Goal: Information Seeking & Learning: Check status

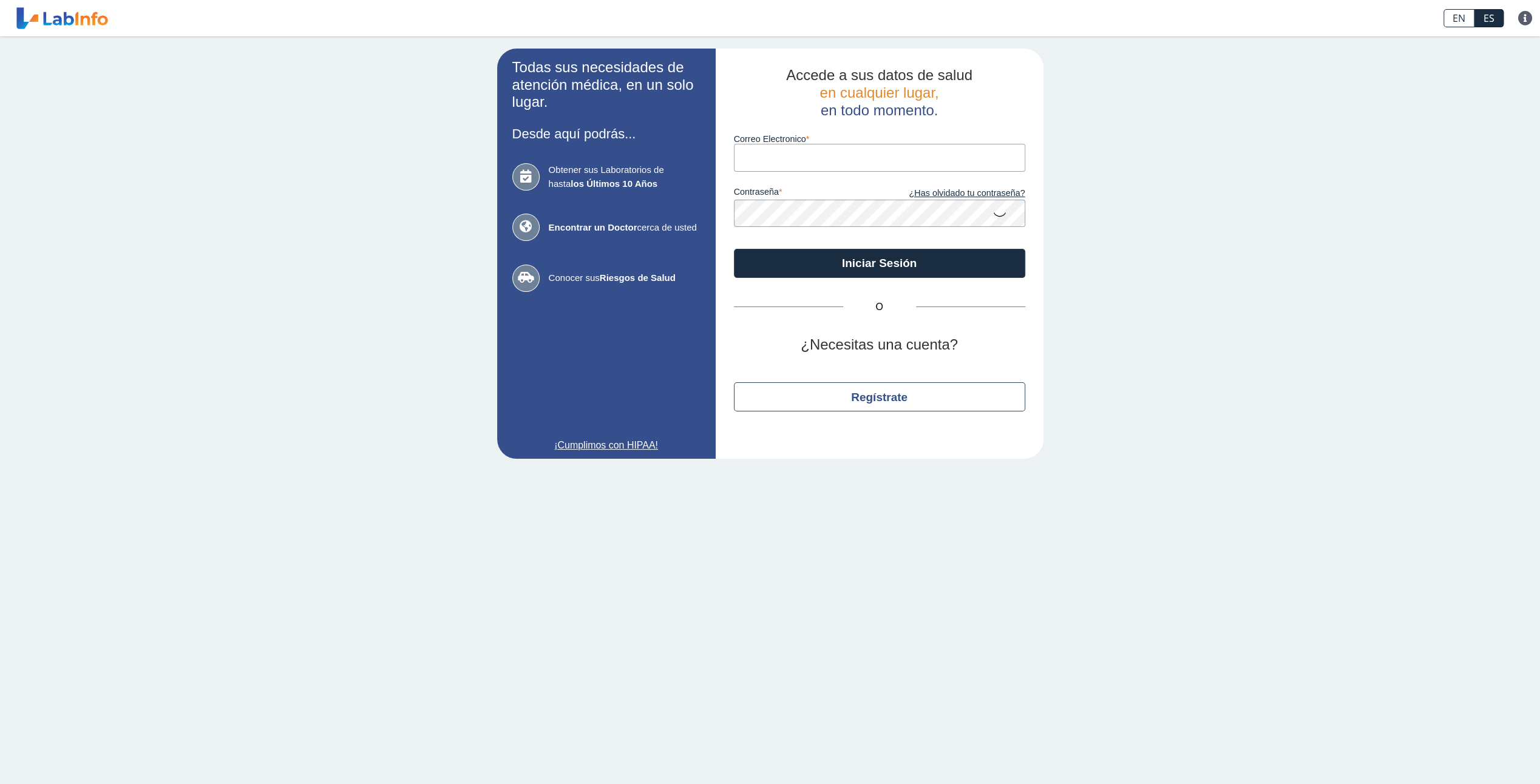
type input "[EMAIL_ADDRESS][DOMAIN_NAME]"
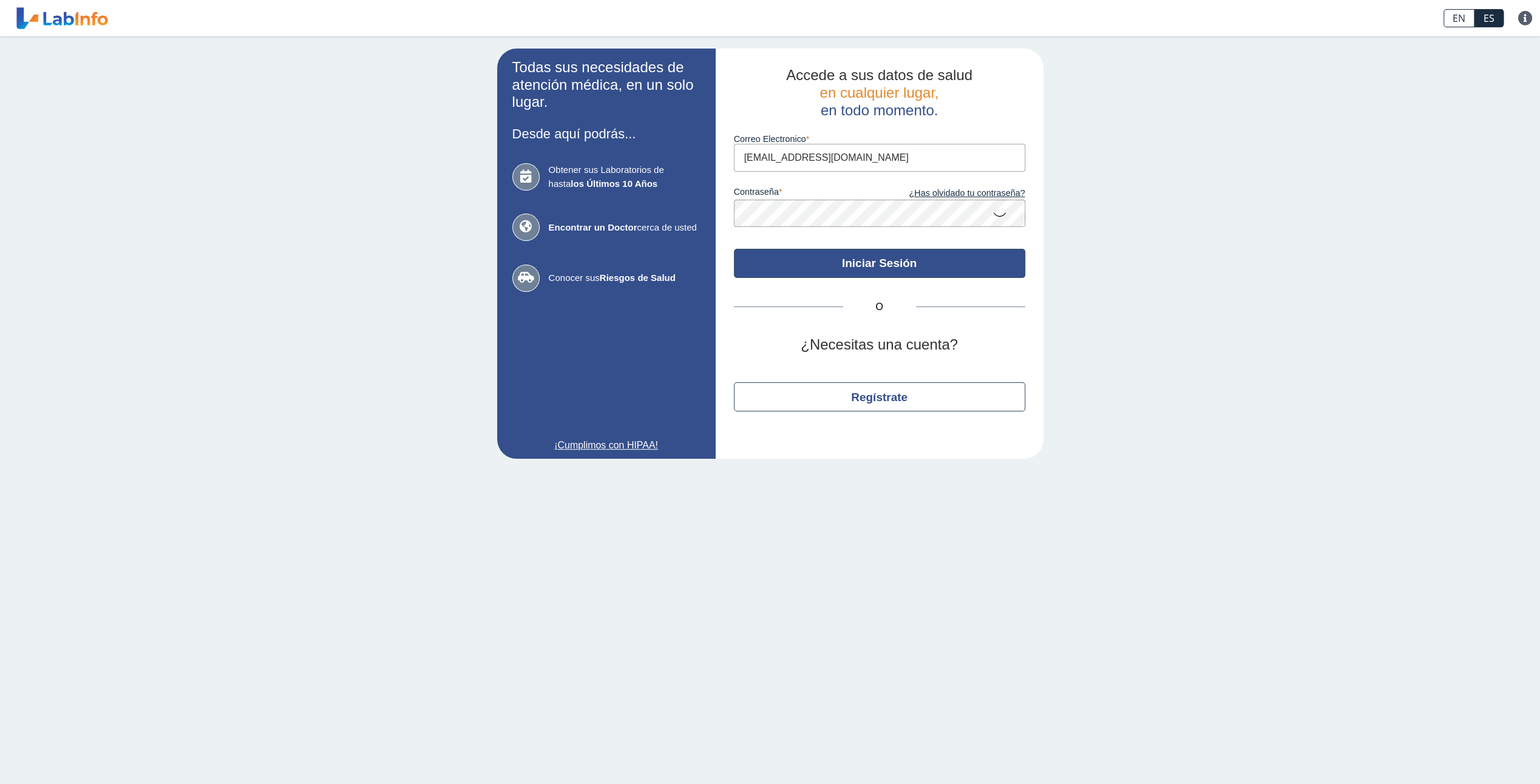
click at [848, 273] on button "Iniciar Sesión" at bounding box center [879, 264] width 291 height 29
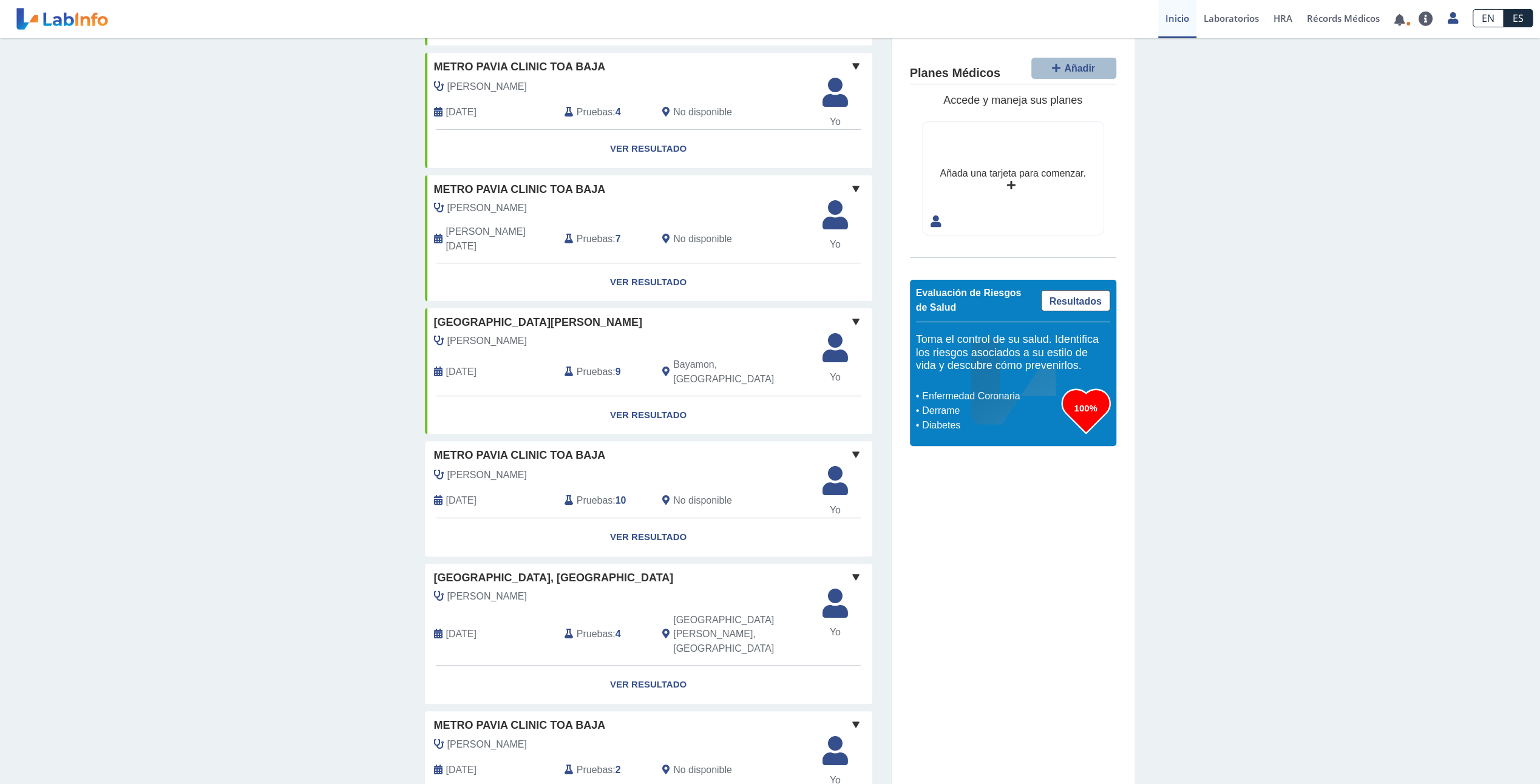
scroll to position [303, 0]
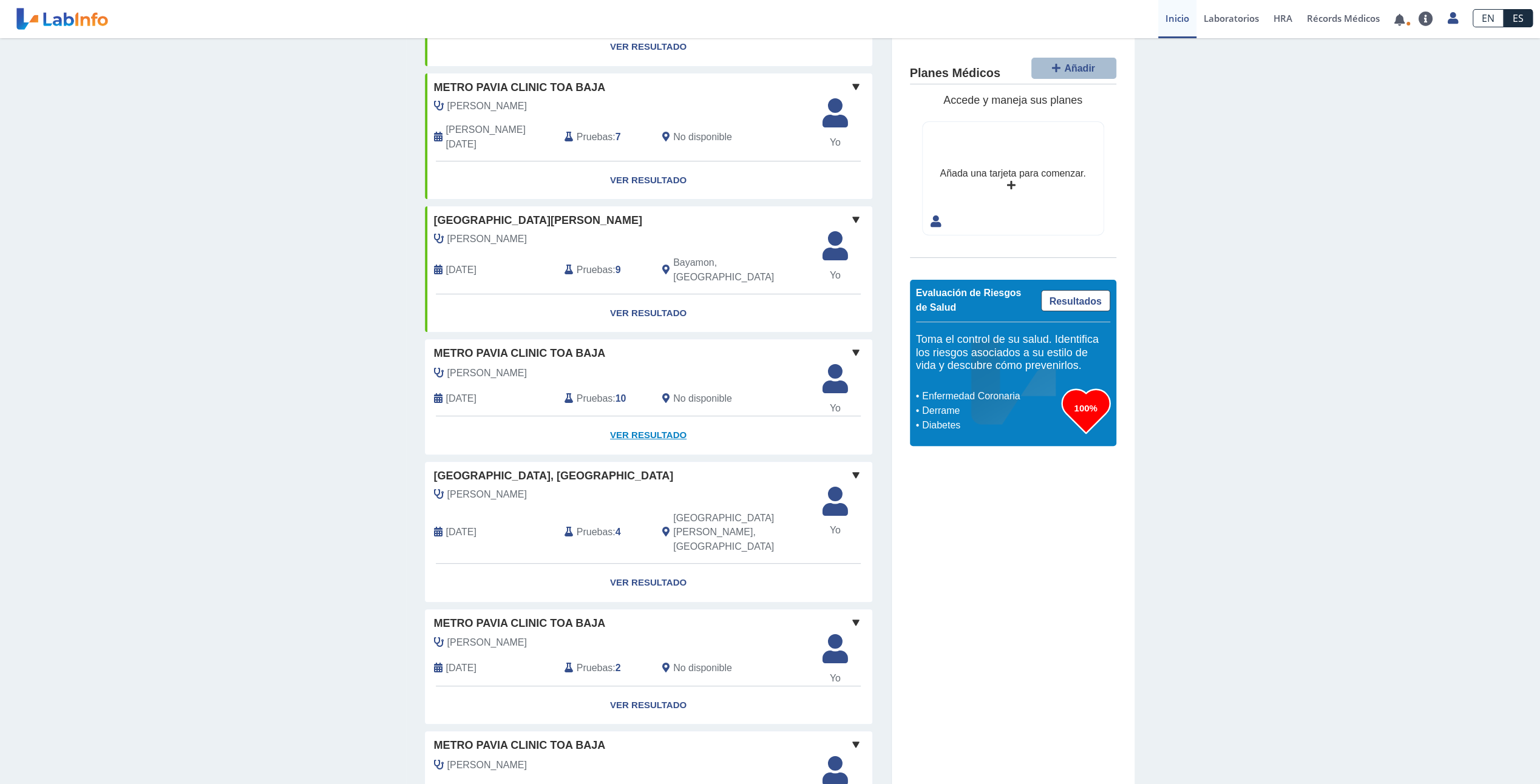
click at [668, 417] on link "Ver Resultado" at bounding box center [648, 436] width 447 height 38
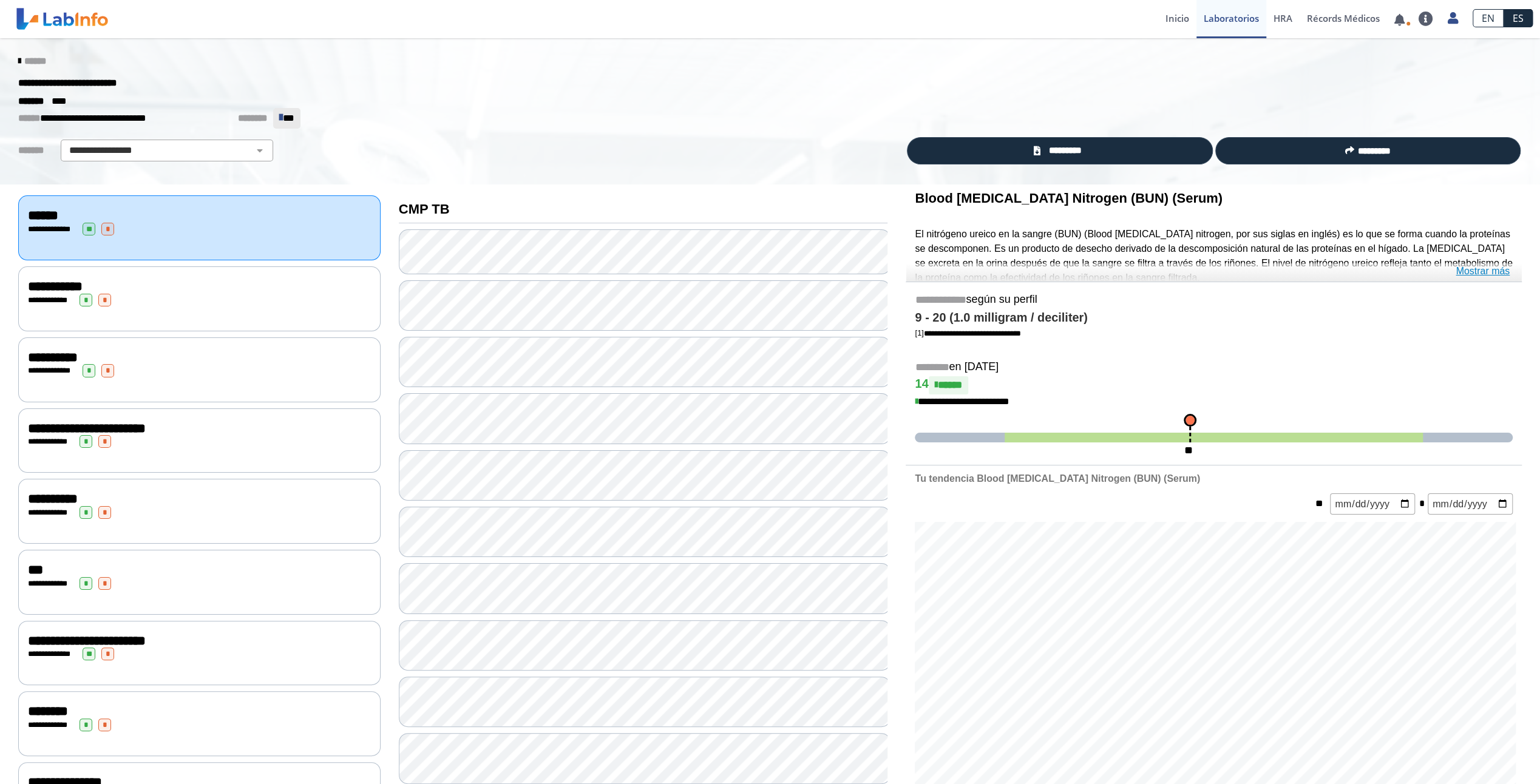
click at [1502, 273] on link "Mostrar más" at bounding box center [1482, 271] width 54 height 15
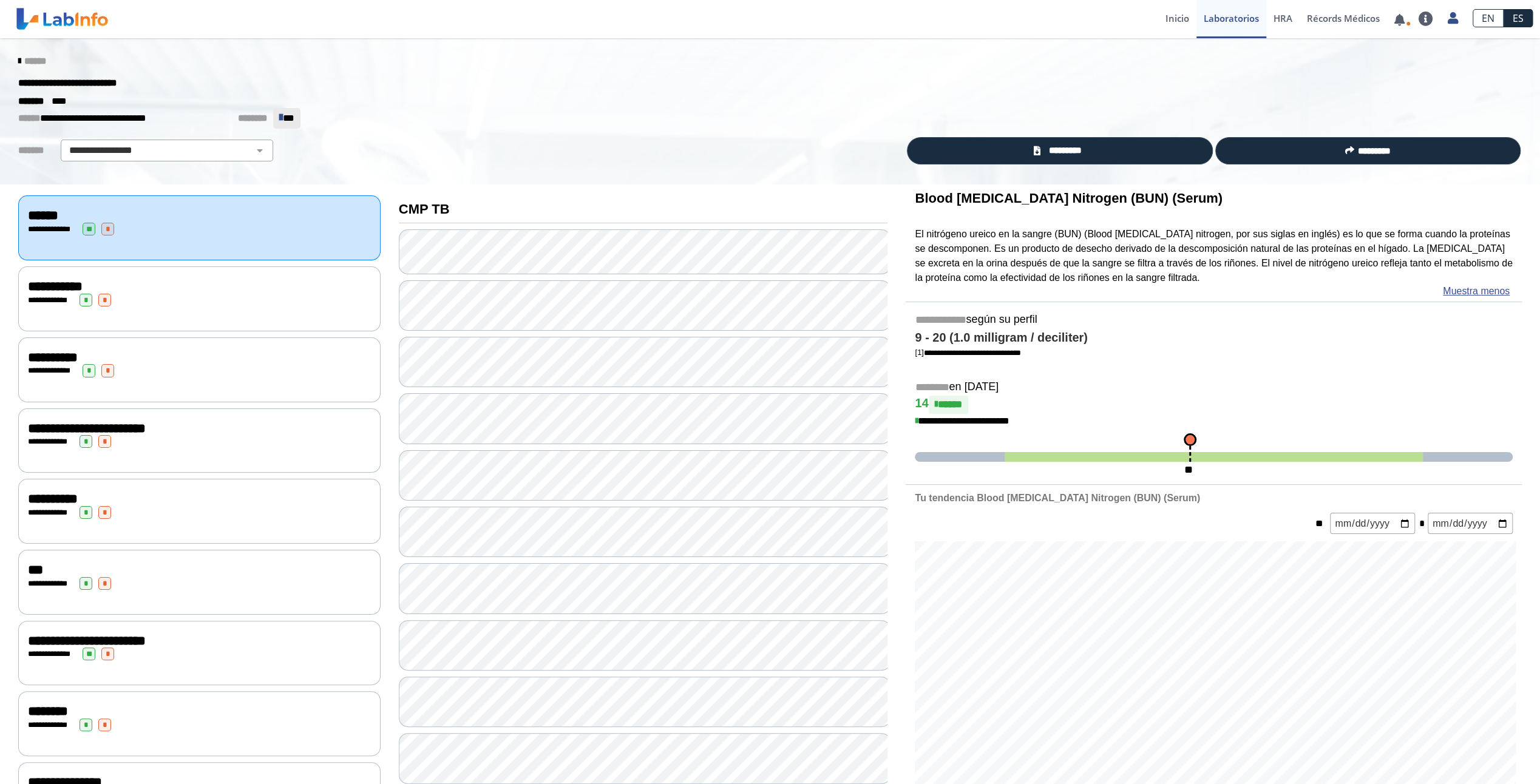
drag, startPoint x: 994, startPoint y: 397, endPoint x: 970, endPoint y: 392, distance: 24.5
click at [970, 392] on div "**********" at bounding box center [1213, 407] width 617 height 58
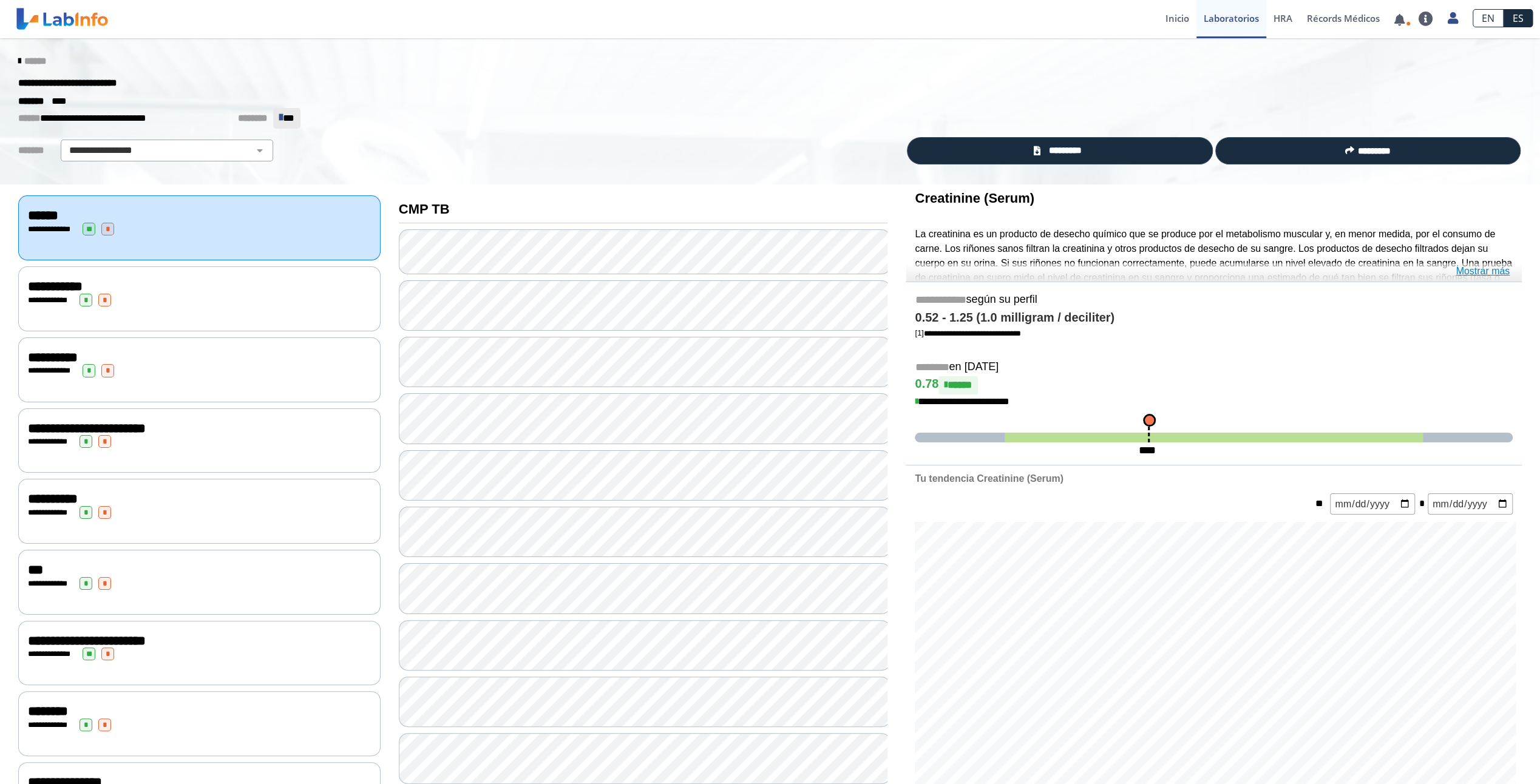
click at [1467, 273] on link "Mostrar más" at bounding box center [1482, 271] width 54 height 15
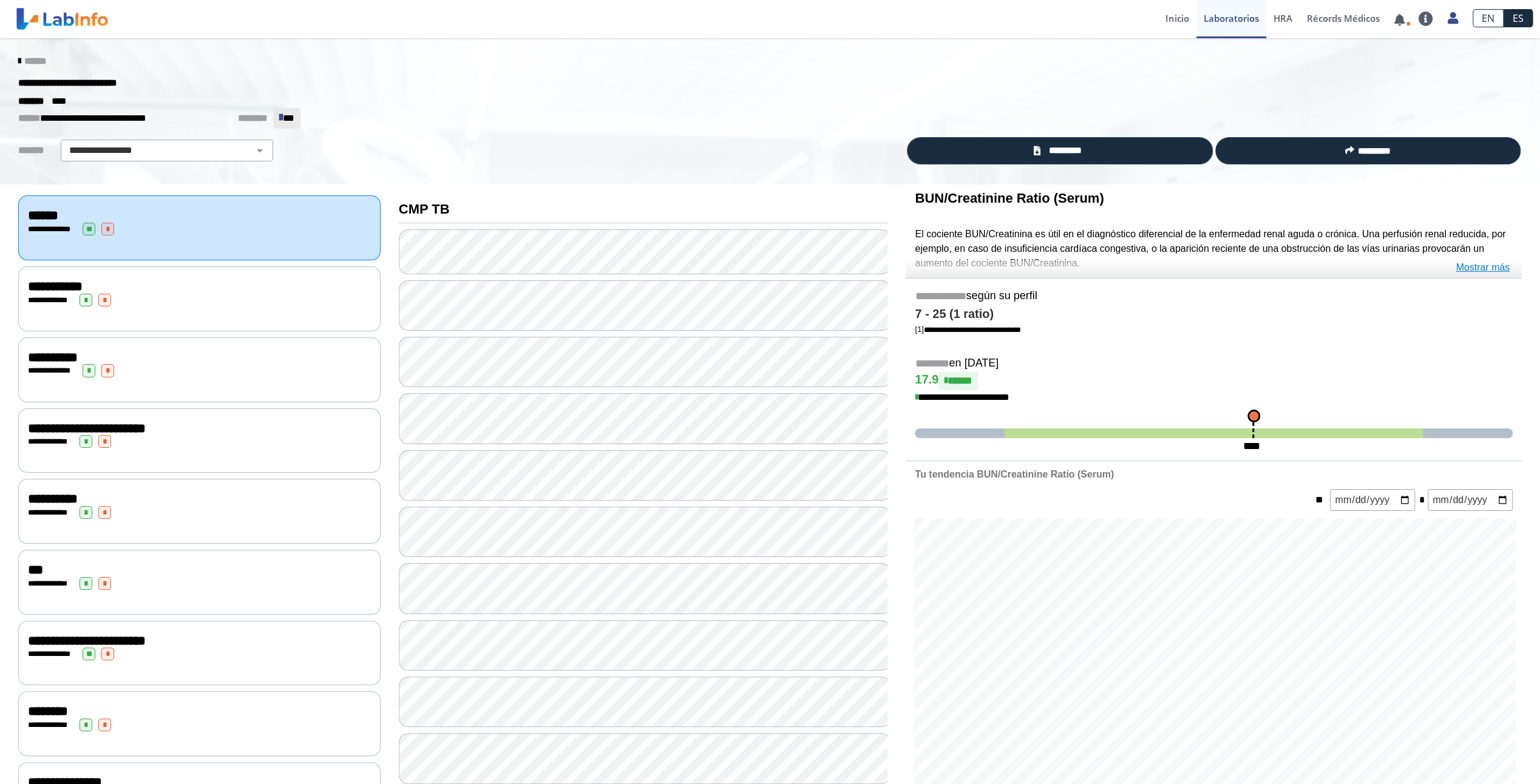
click at [1488, 268] on link "Mostrar más" at bounding box center [1482, 267] width 54 height 15
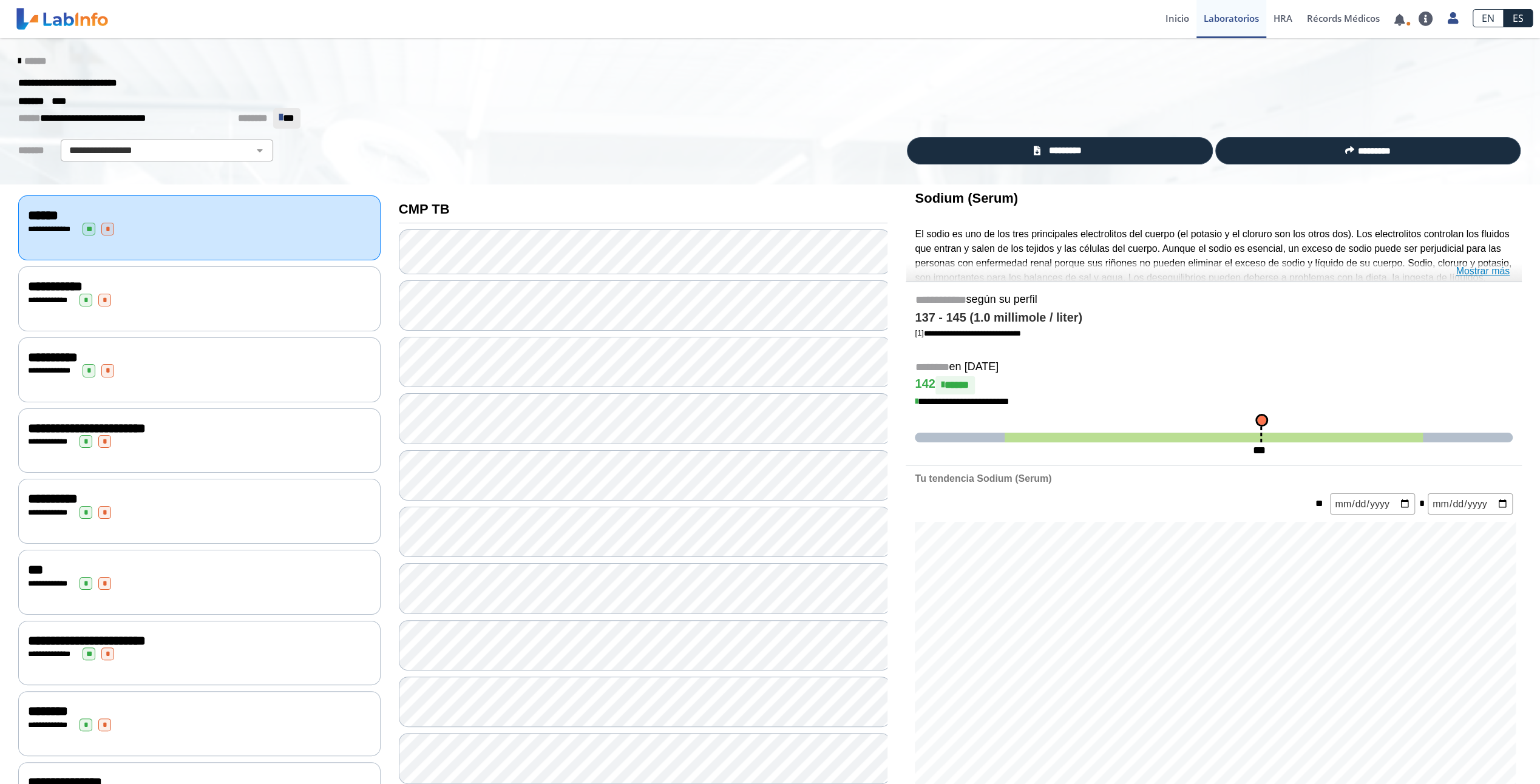
click at [1508, 277] on link "Mostrar más" at bounding box center [1482, 271] width 54 height 15
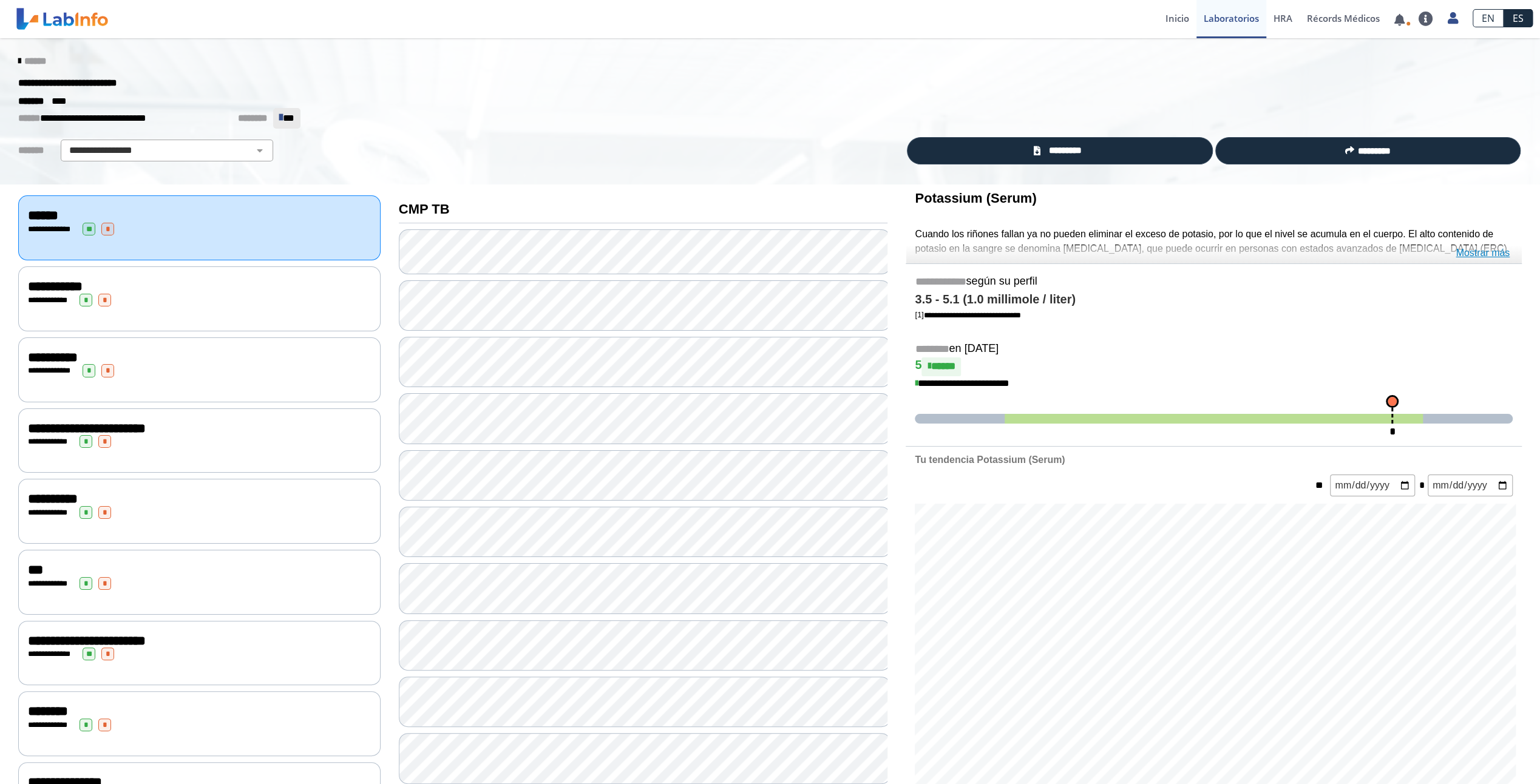
click at [1490, 256] on link "Mostrar más" at bounding box center [1482, 252] width 54 height 15
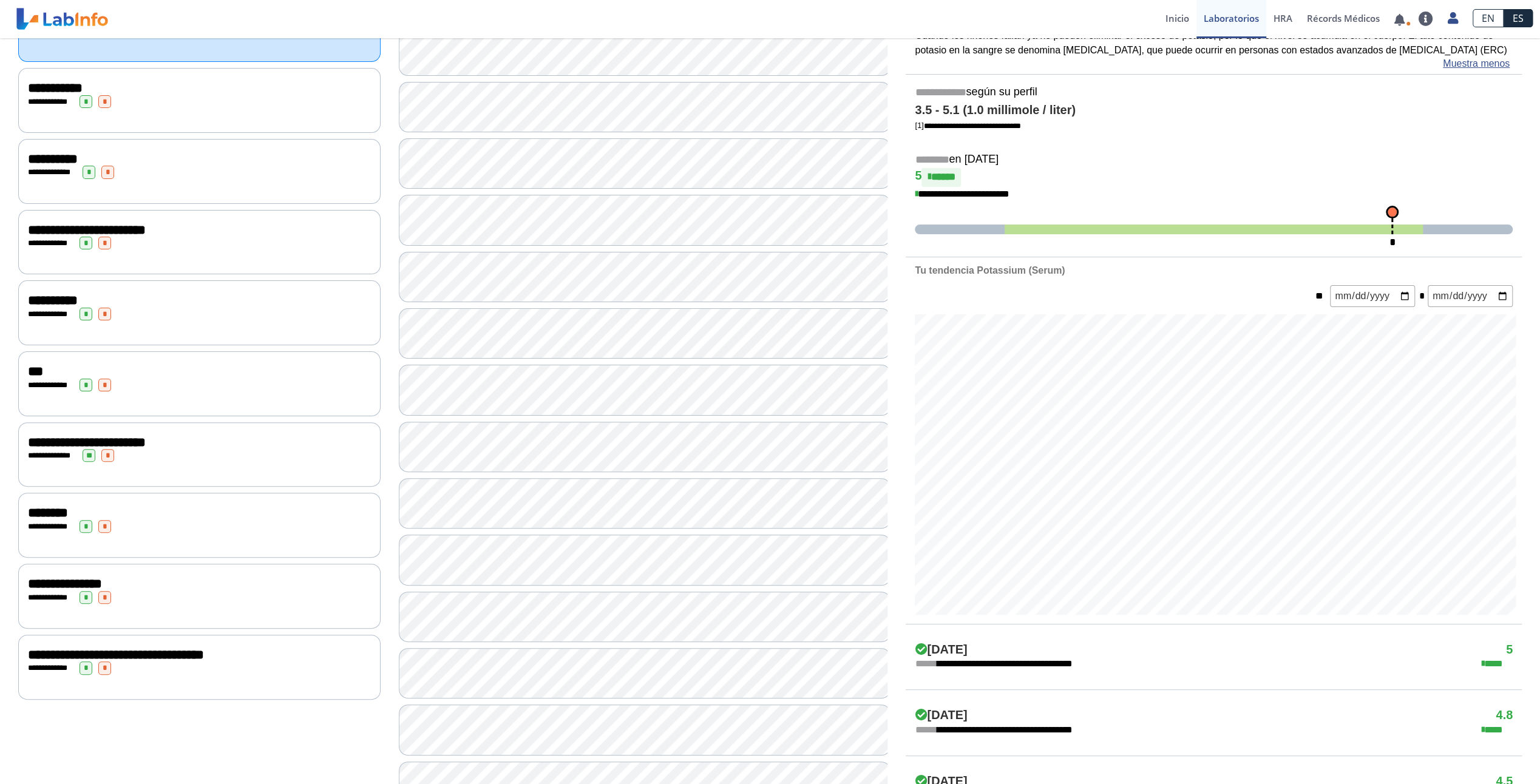
scroll to position [202, 0]
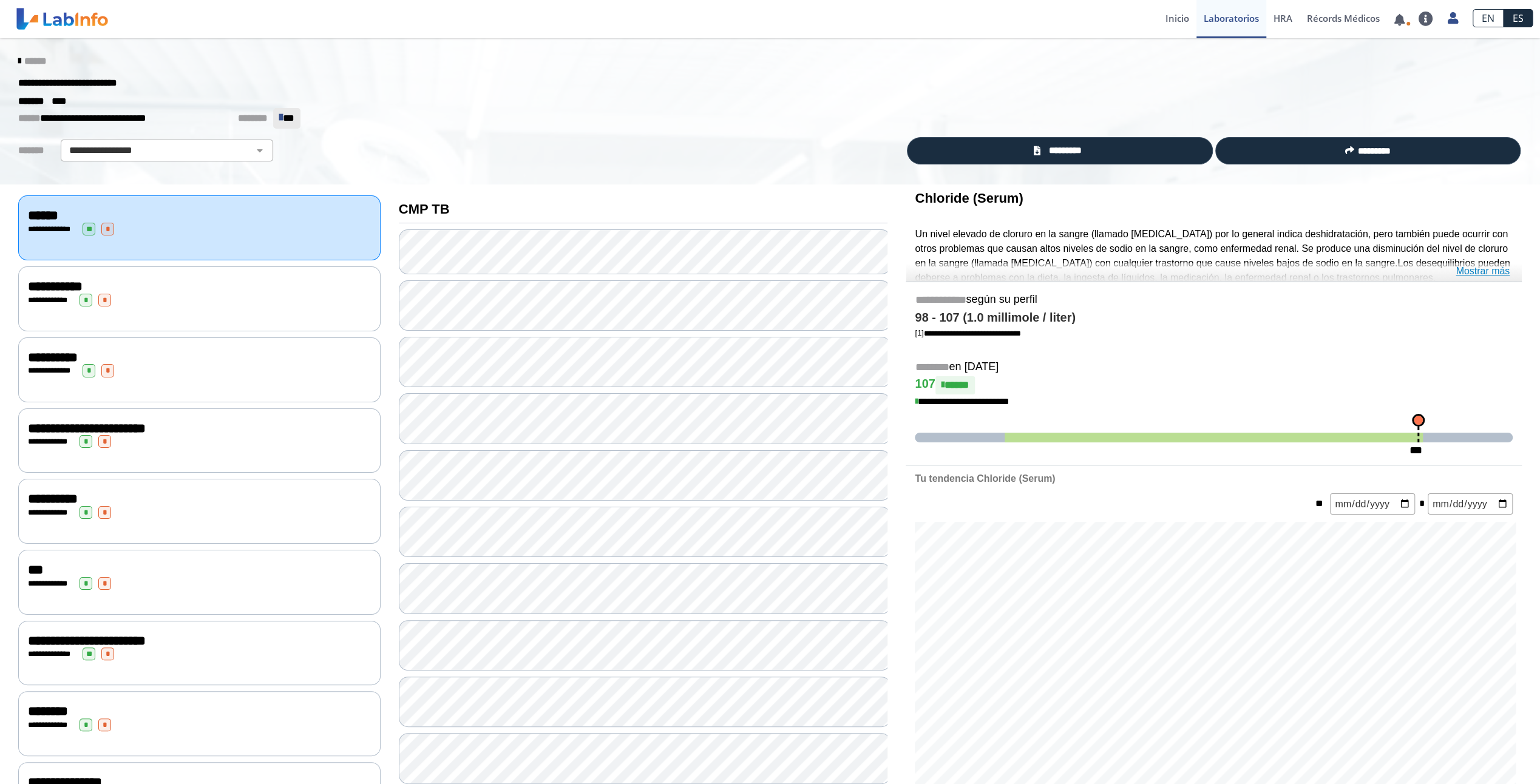
click at [1483, 277] on link "Mostrar más" at bounding box center [1482, 271] width 54 height 15
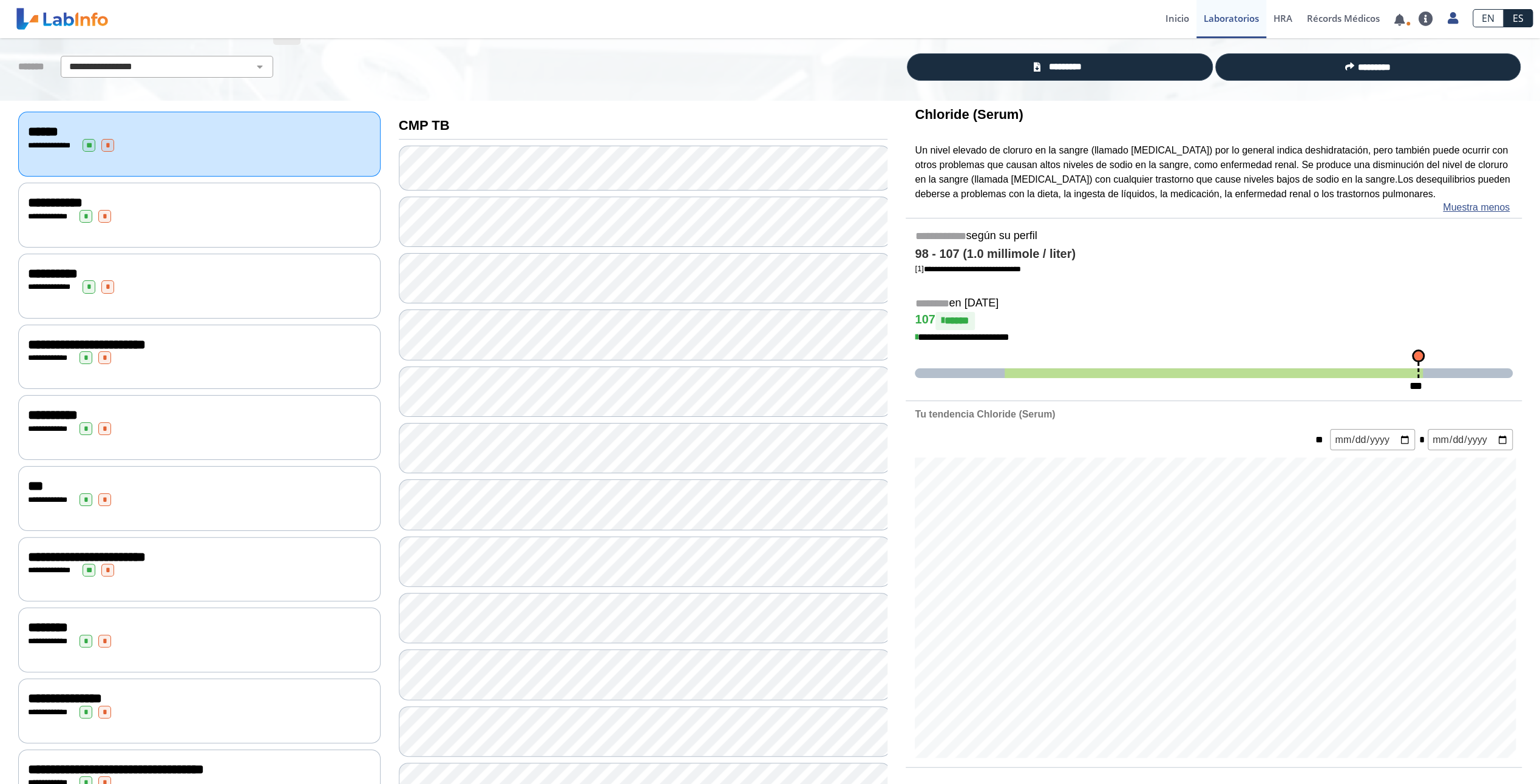
scroll to position [101, 0]
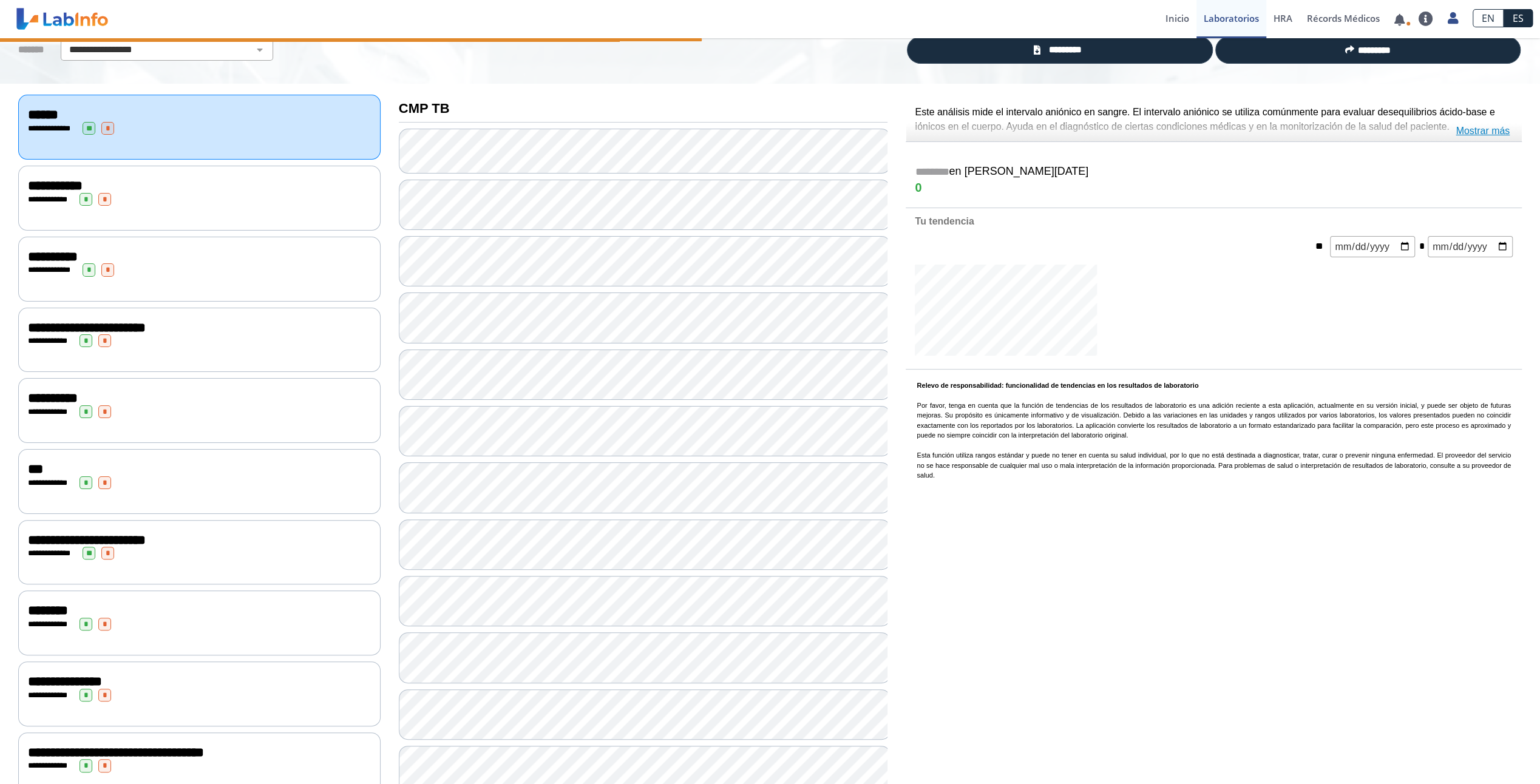
click at [1503, 133] on link "Mostrar más" at bounding box center [1482, 131] width 54 height 15
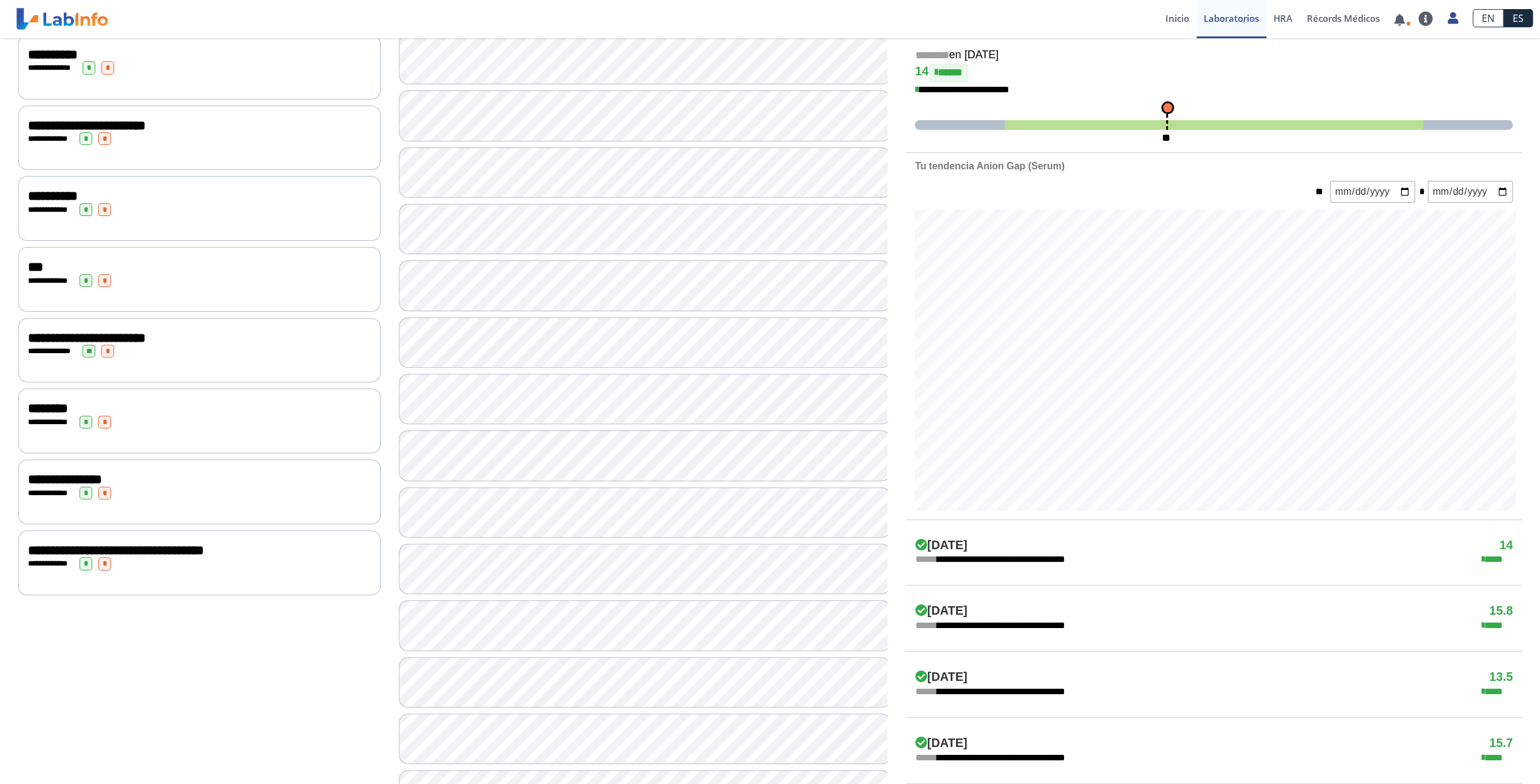
scroll to position [303, 0]
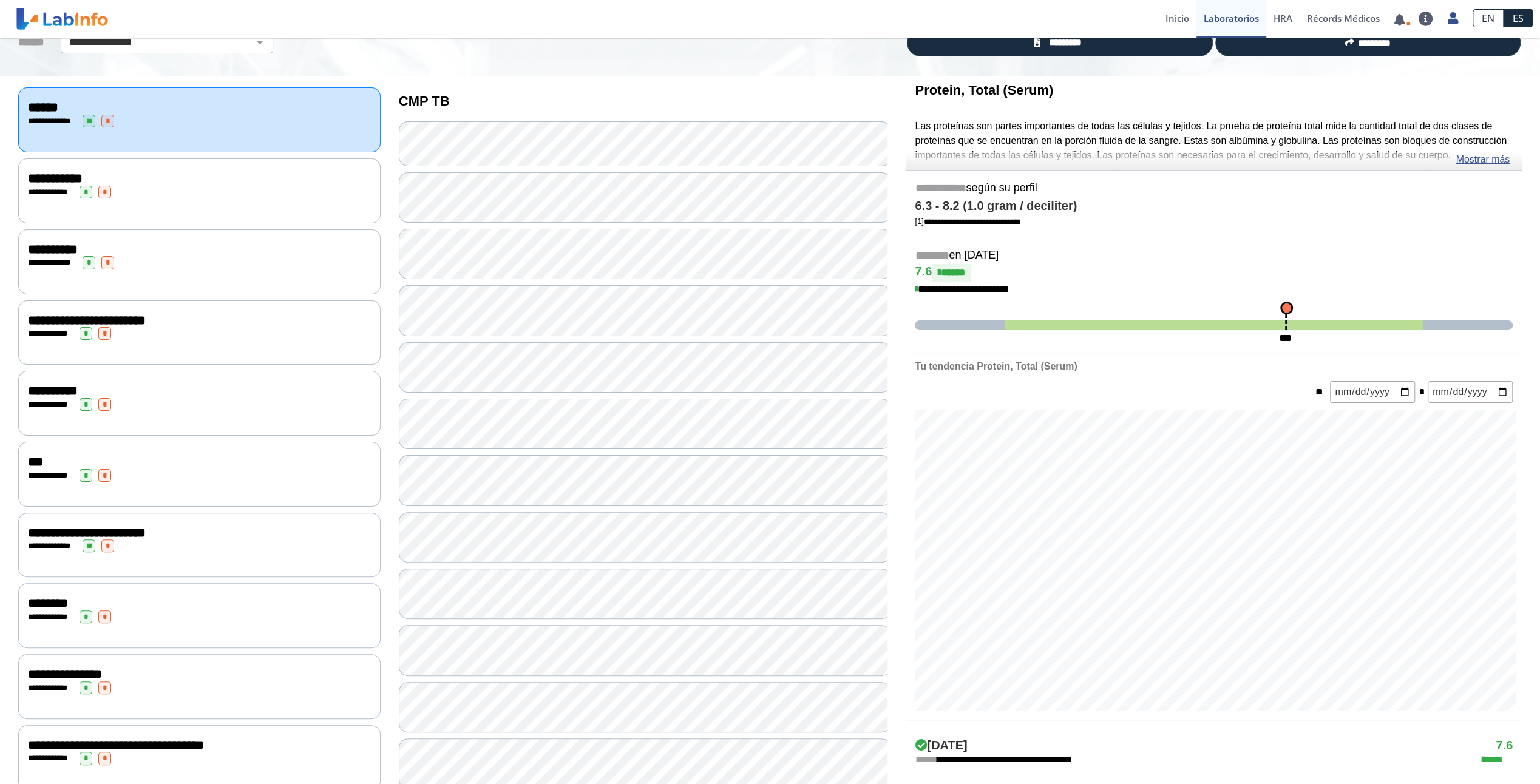
scroll to position [101, 0]
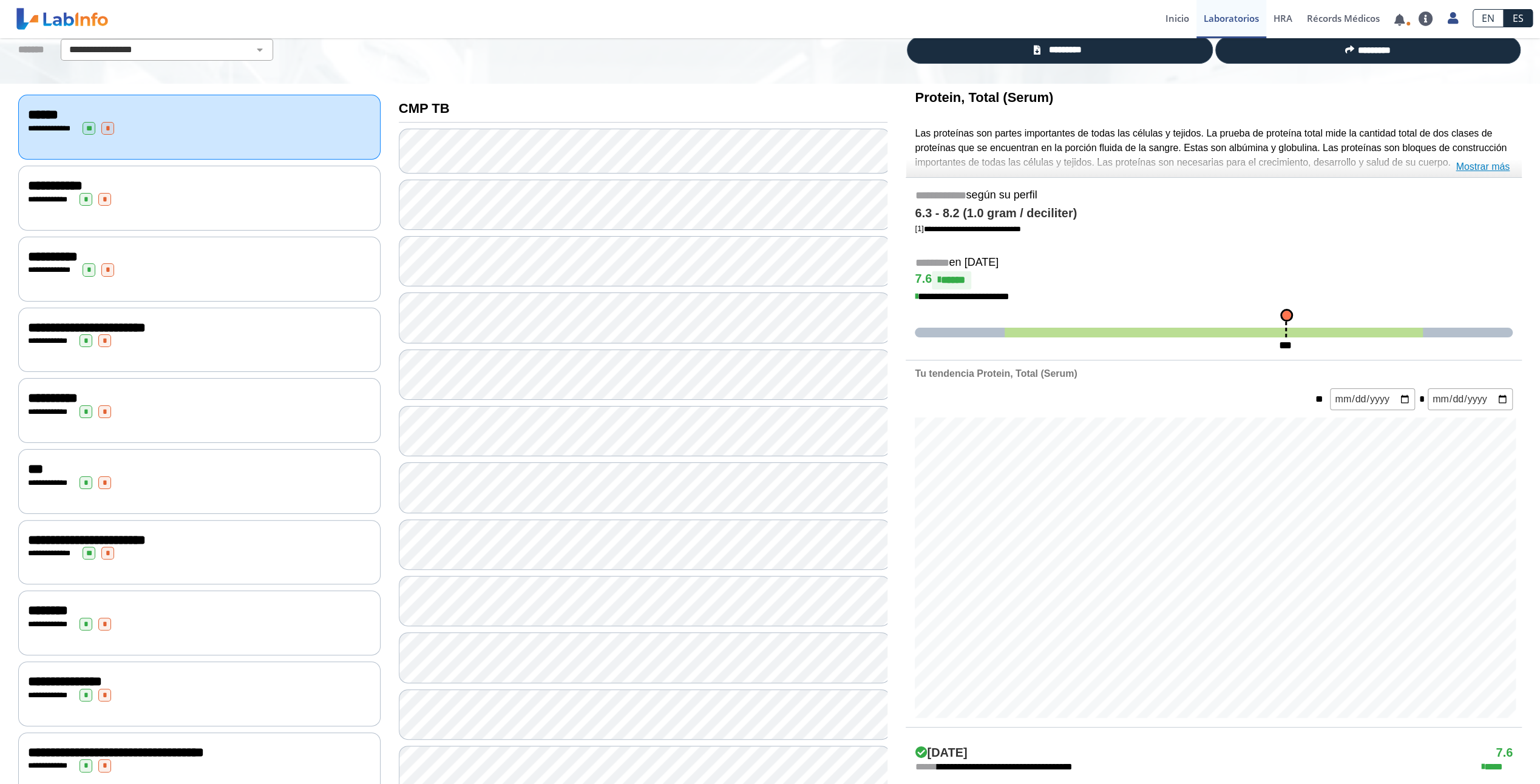
click at [1491, 165] on link "Mostrar más" at bounding box center [1482, 167] width 54 height 15
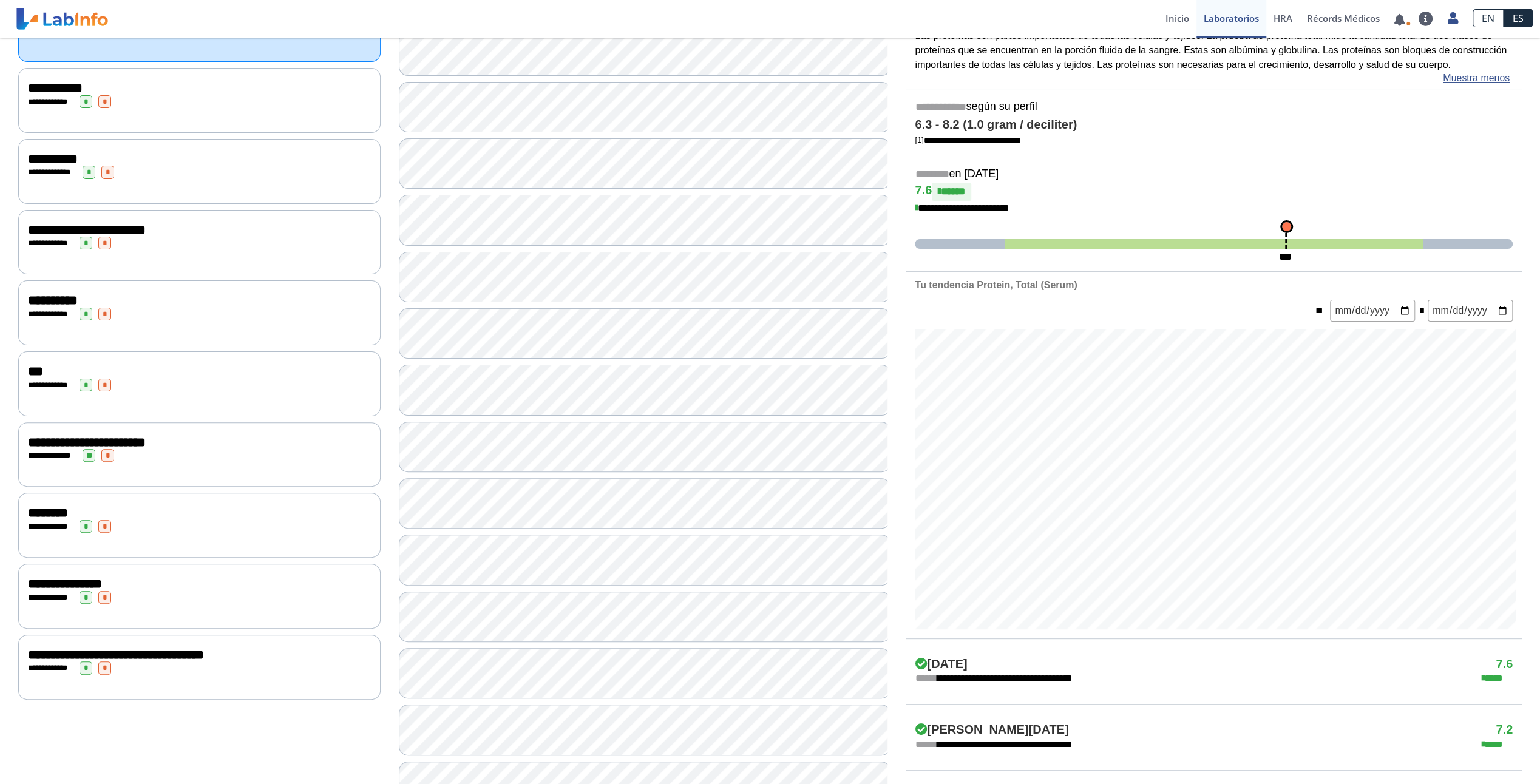
scroll to position [303, 0]
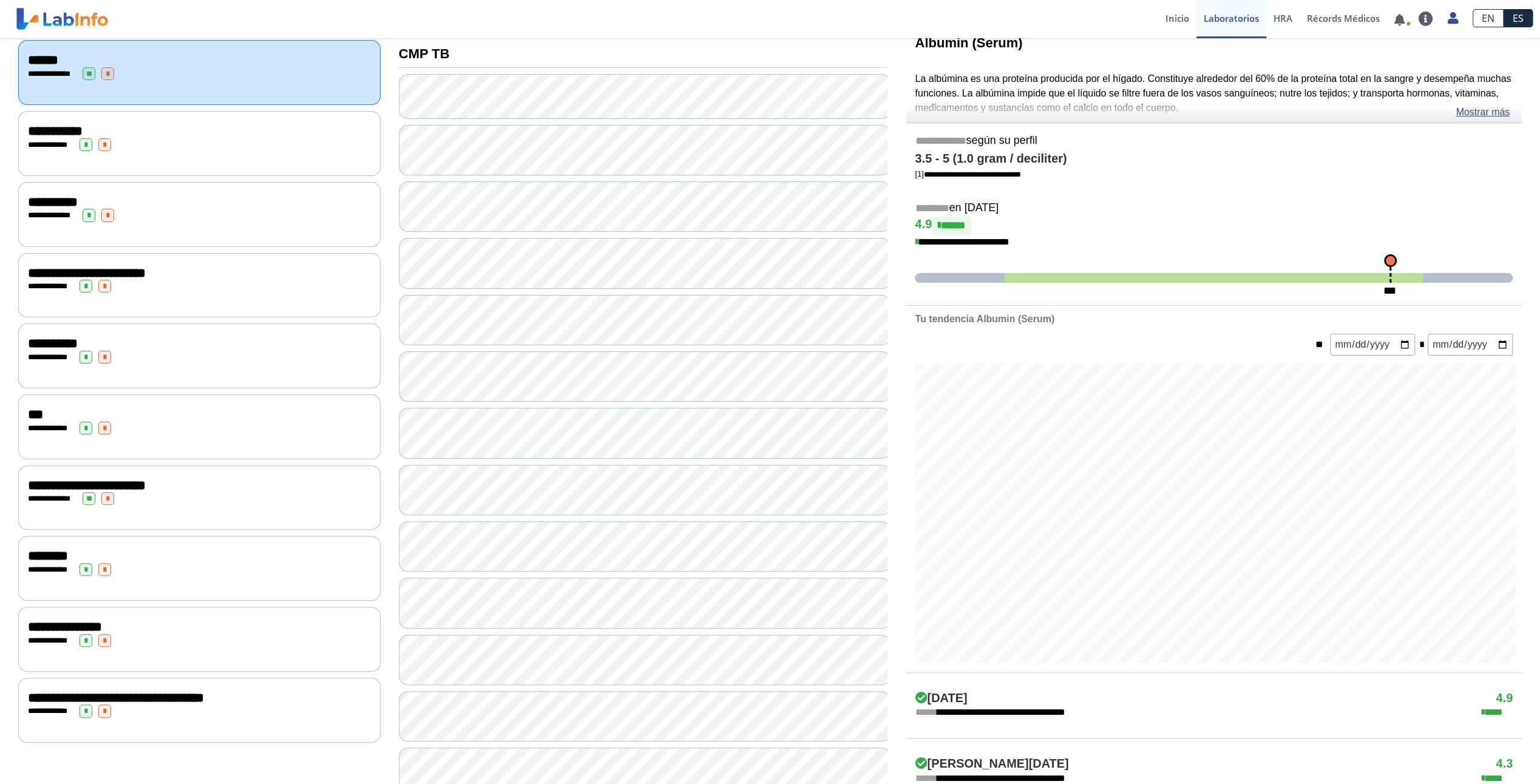
scroll to position [101, 0]
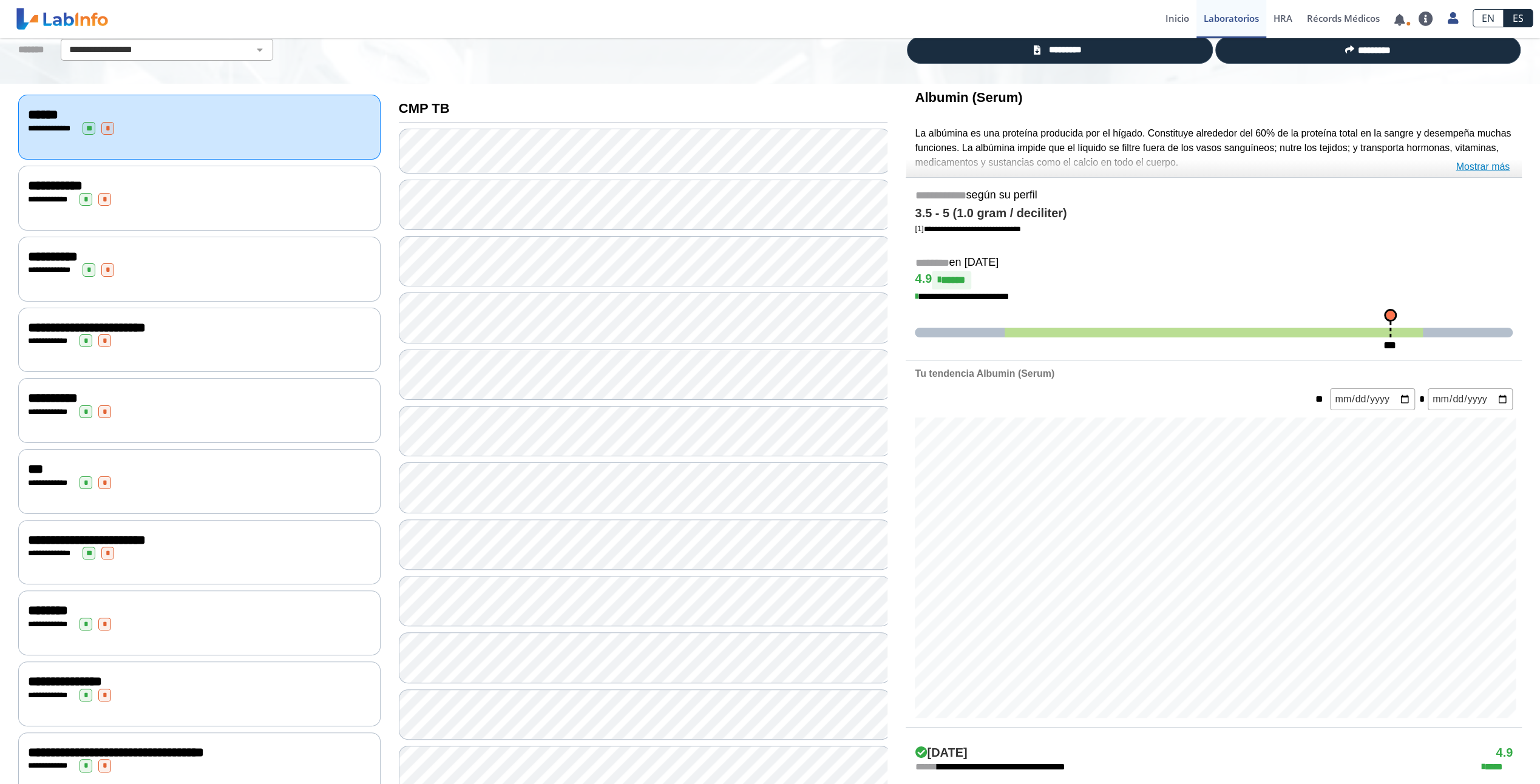
click at [1490, 169] on link "Mostrar más" at bounding box center [1482, 167] width 54 height 15
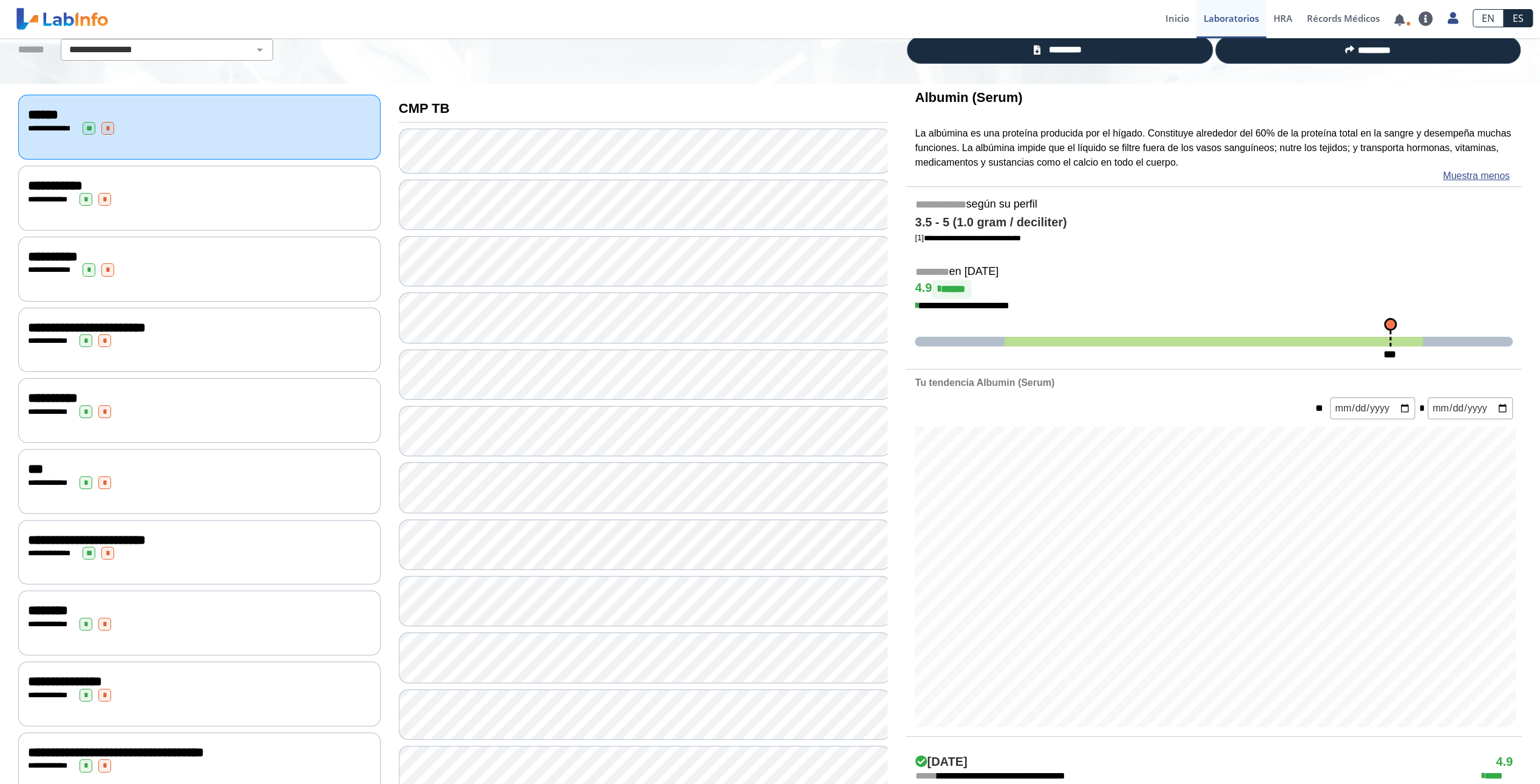
drag, startPoint x: 914, startPoint y: 97, endPoint x: 1013, endPoint y: 102, distance: 99.1
click at [1013, 102] on h3 "Albumin (Serum)" at bounding box center [1213, 98] width 597 height 16
drag, startPoint x: 1013, startPoint y: 102, endPoint x: 995, endPoint y: 103, distance: 18.0
copy b "Albumin (Serum)"
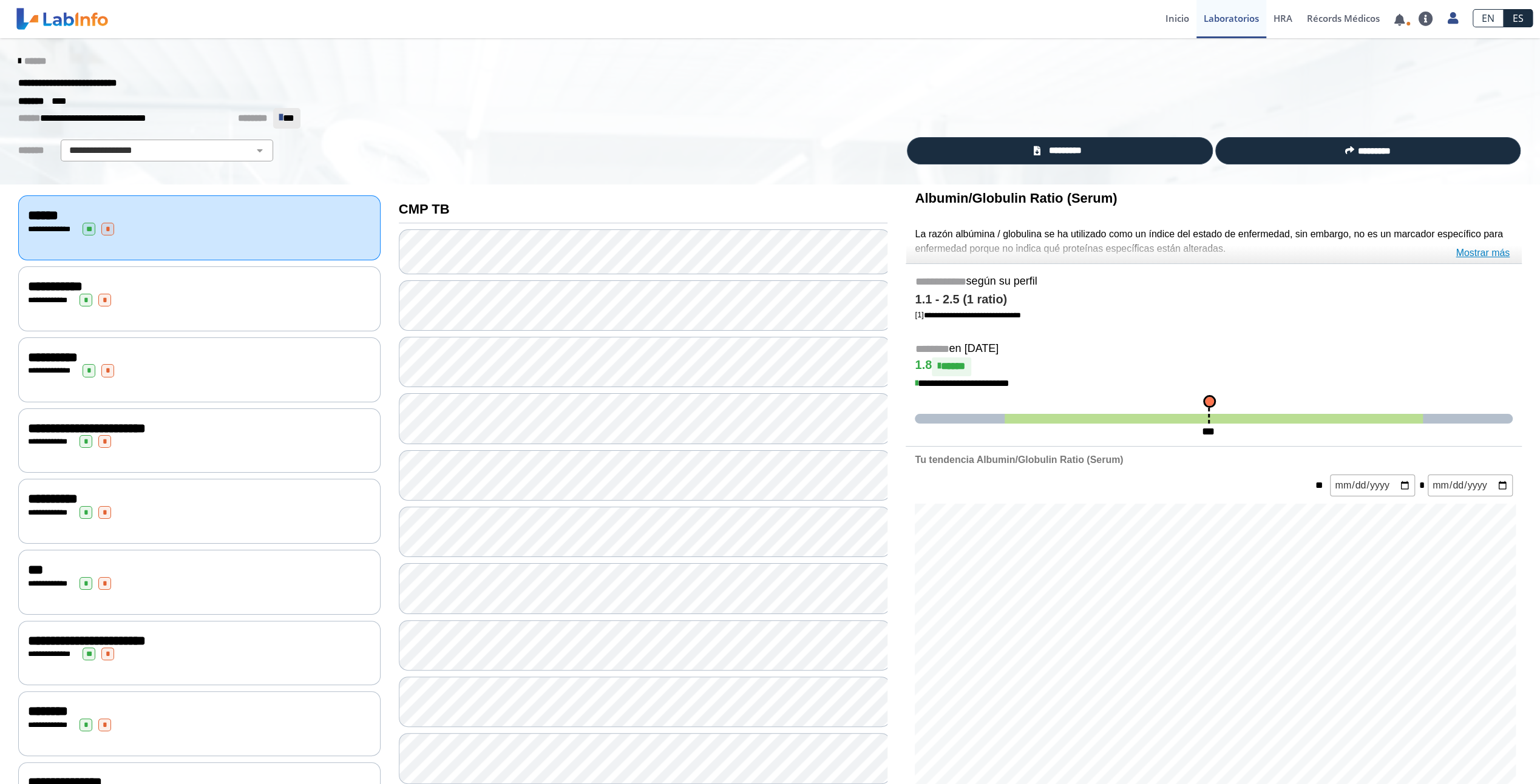
click at [1506, 250] on link "Mostrar más" at bounding box center [1482, 252] width 54 height 15
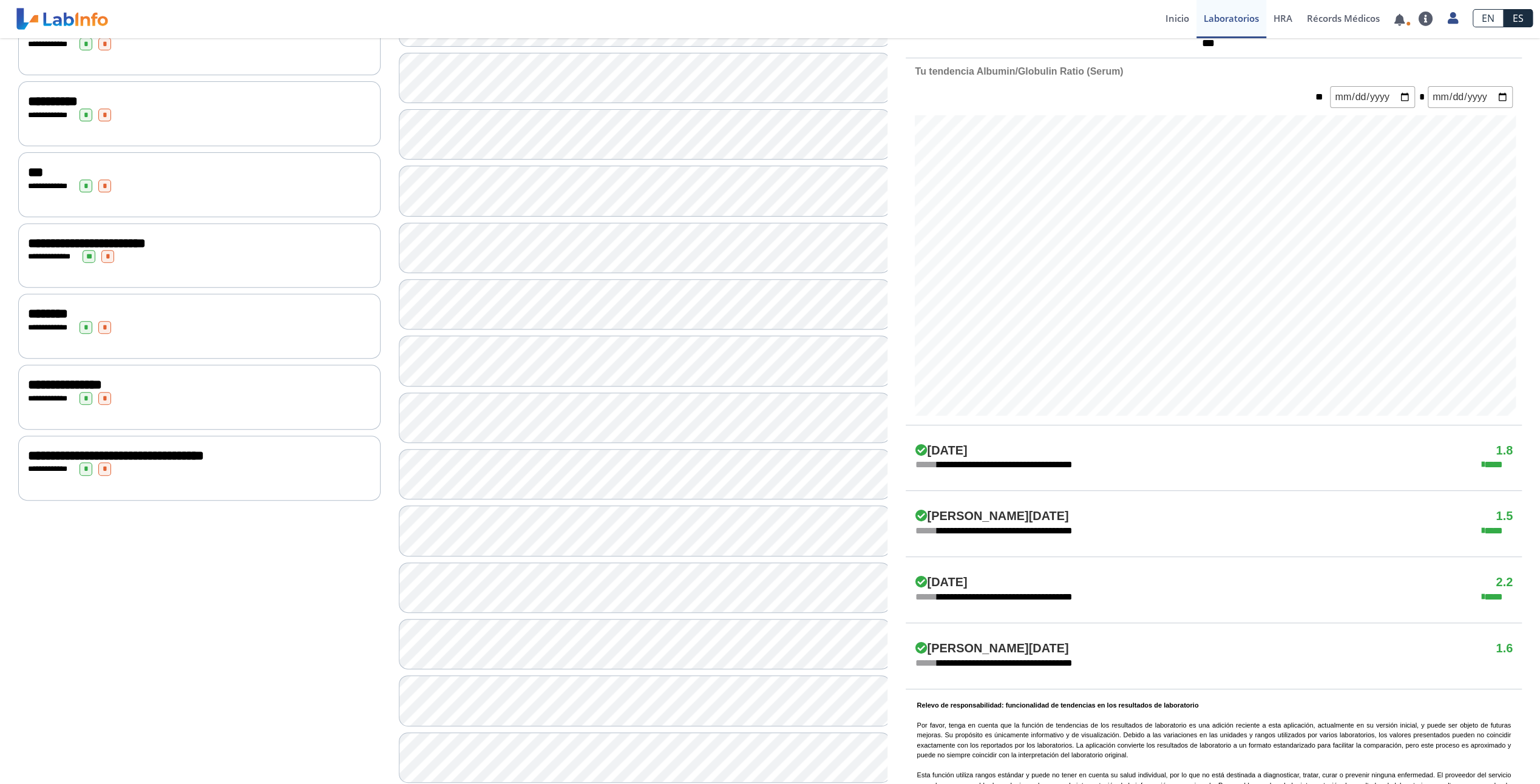
scroll to position [405, 0]
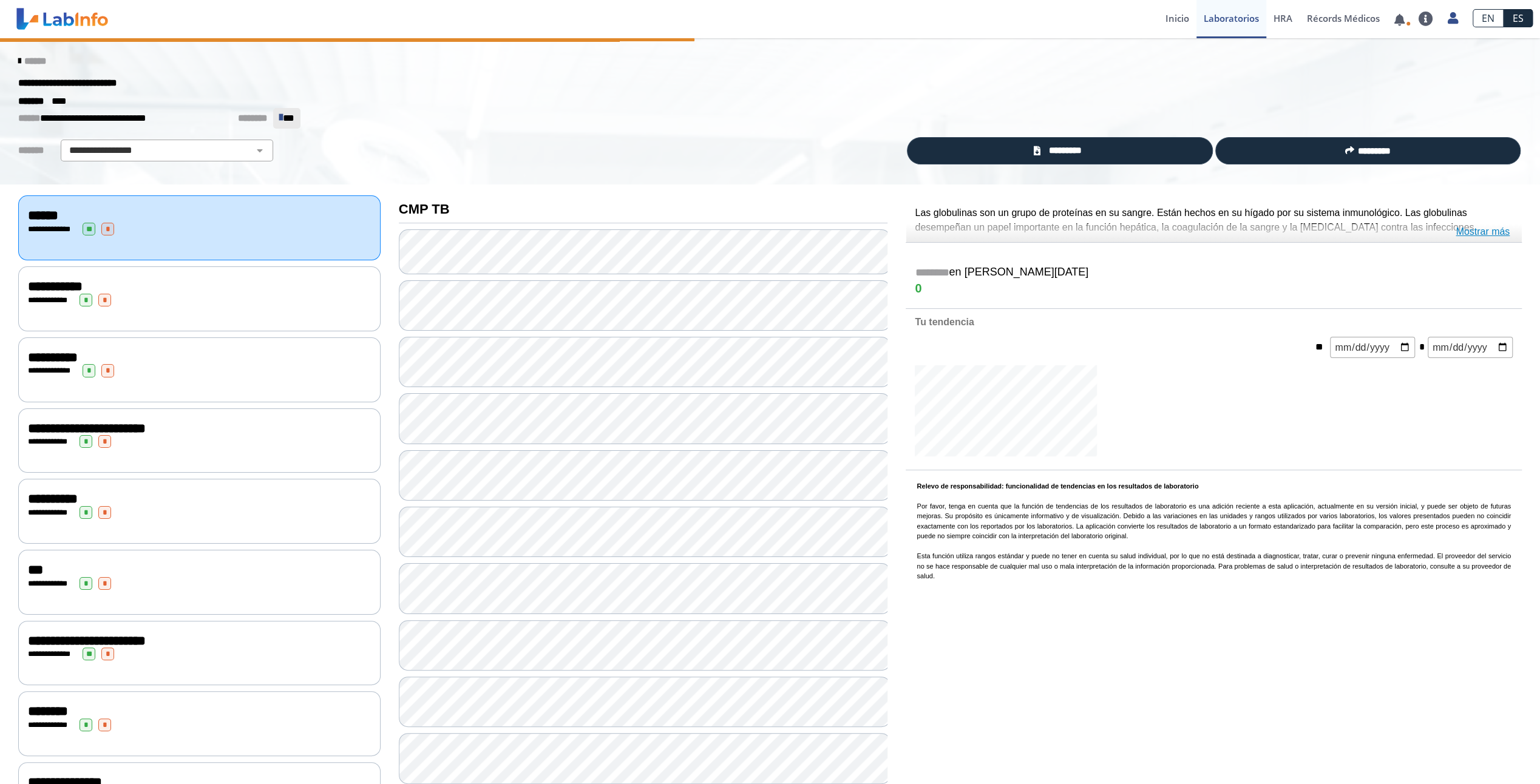
click at [1489, 232] on link "Mostrar más" at bounding box center [1482, 232] width 54 height 15
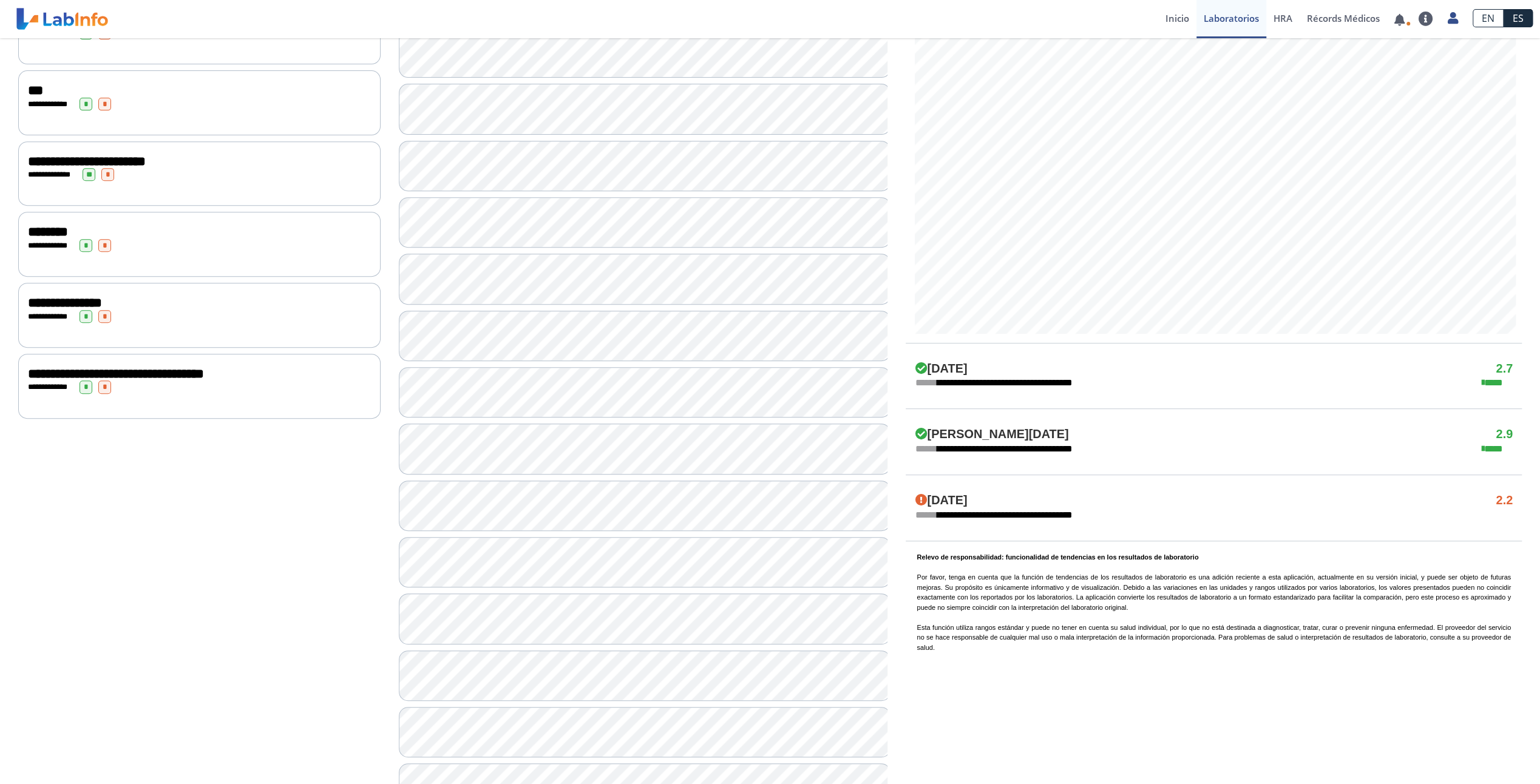
scroll to position [532, 0]
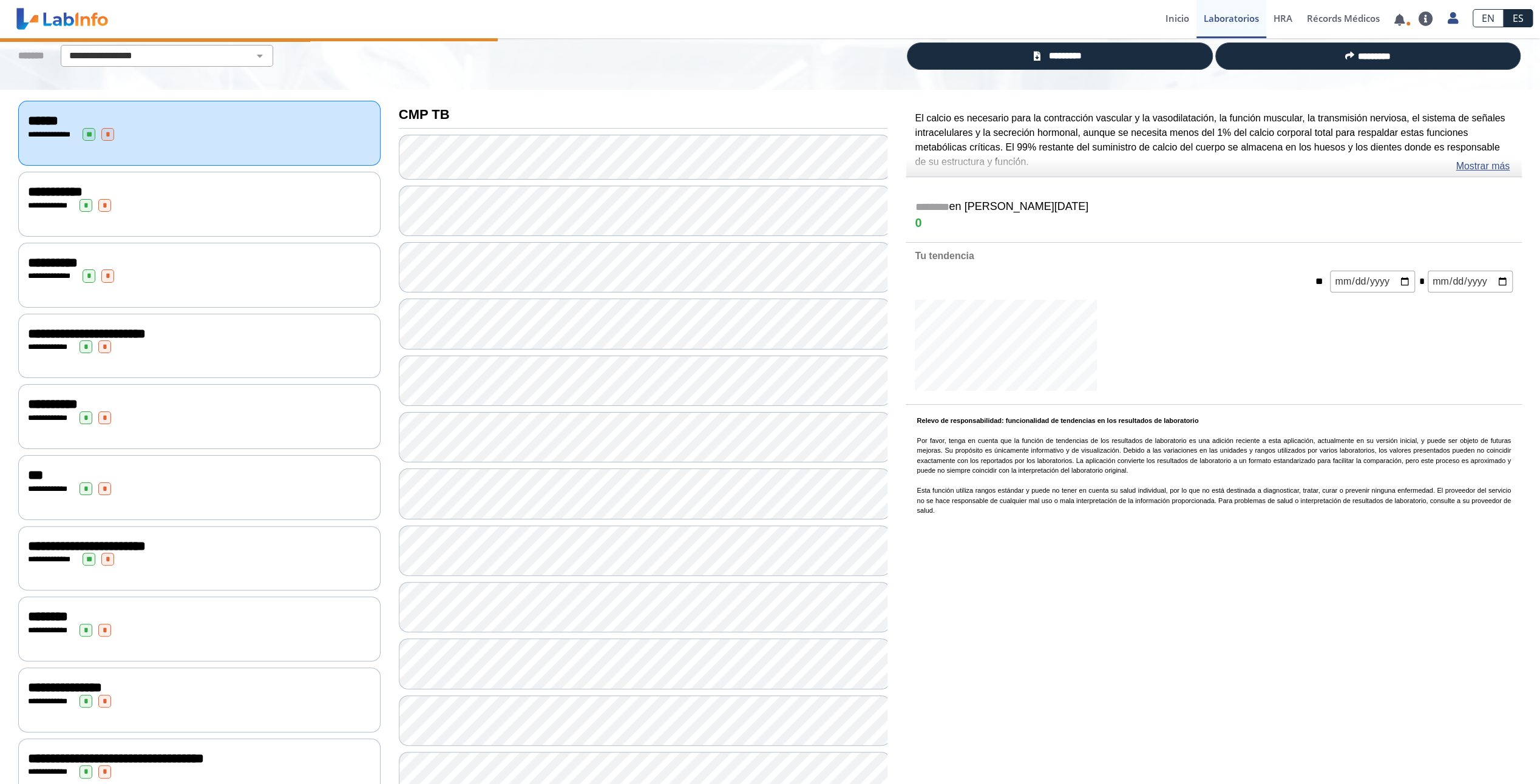
scroll to position [28, 0]
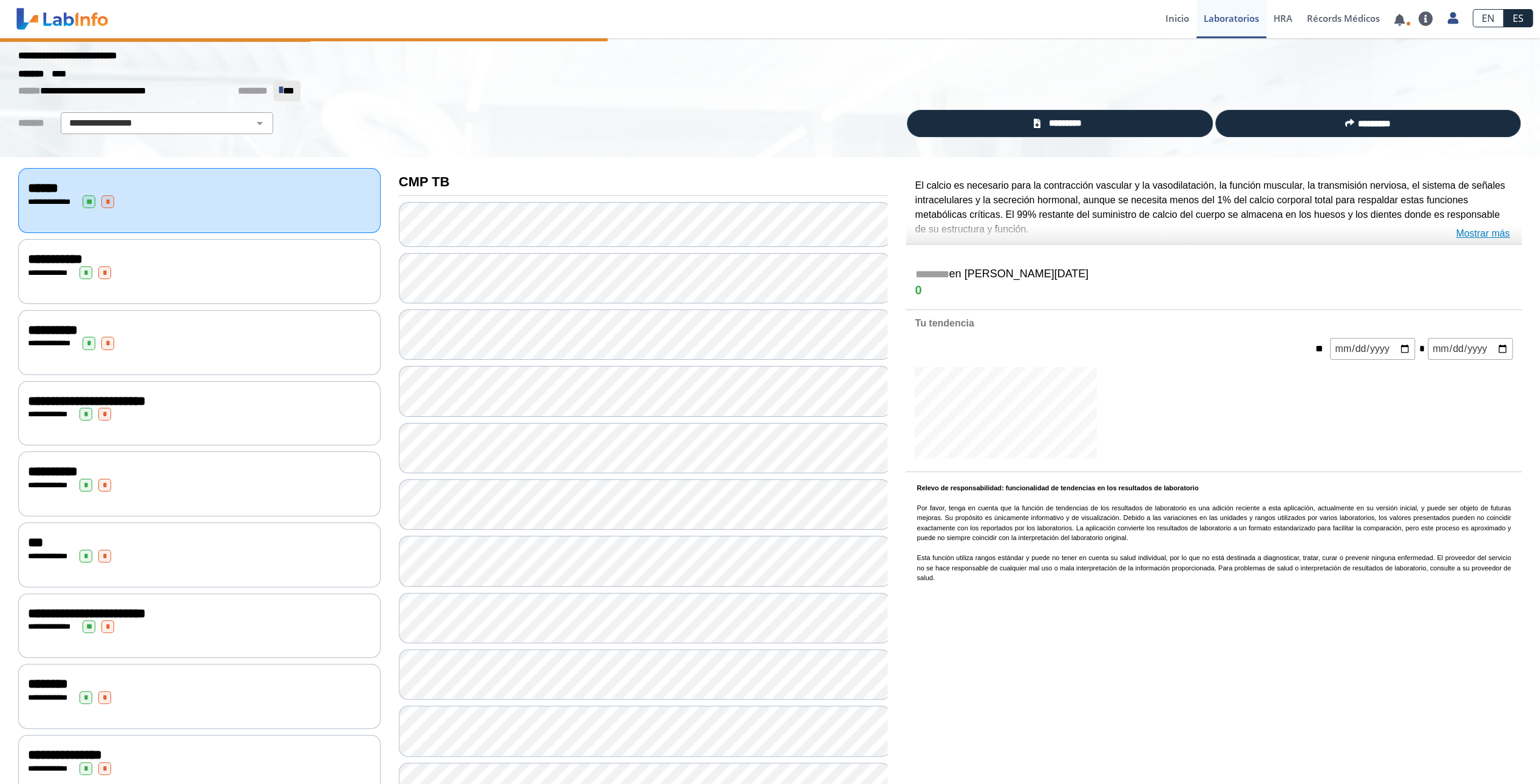
click at [1475, 233] on link "Mostrar más" at bounding box center [1482, 233] width 54 height 15
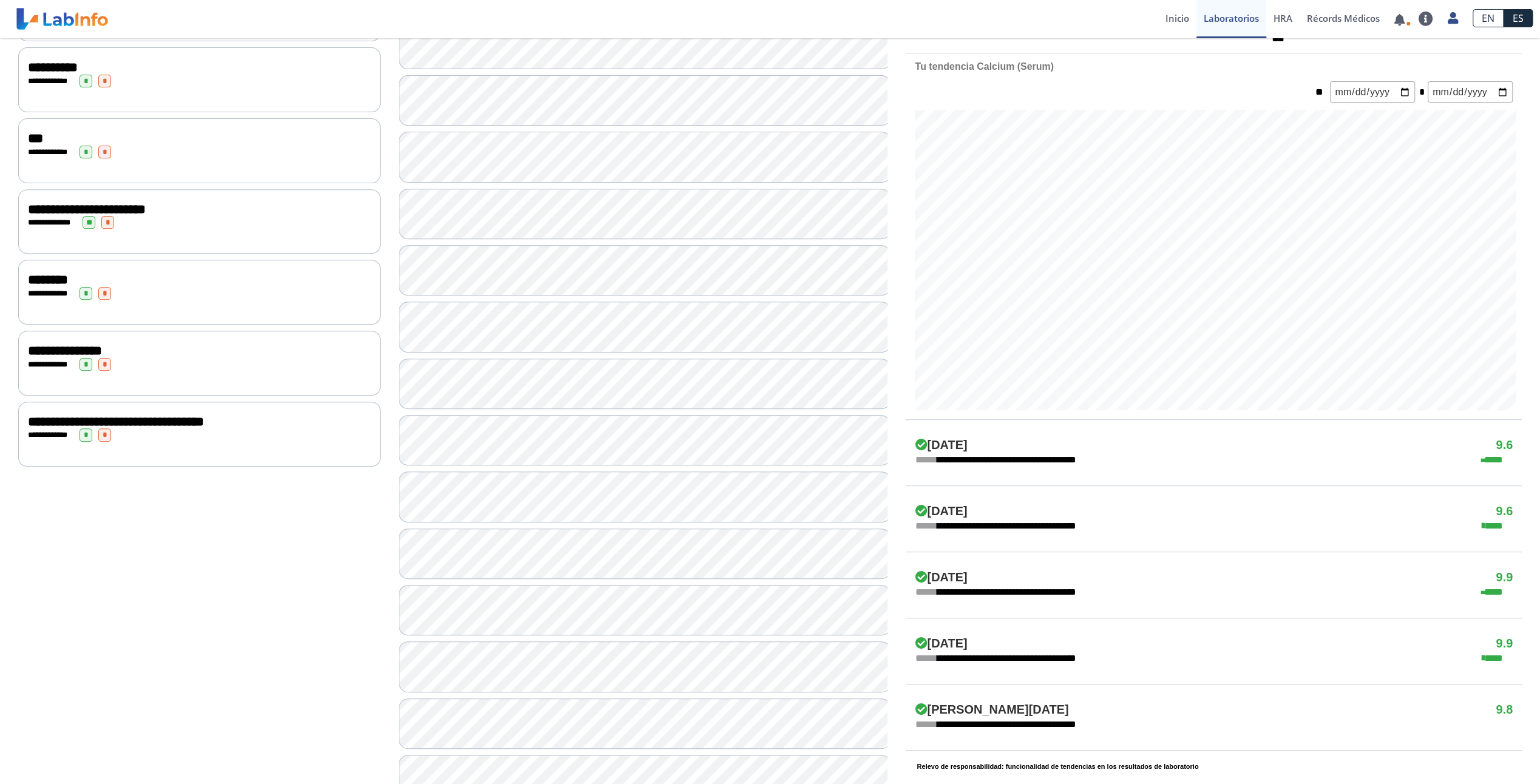
scroll to position [532, 0]
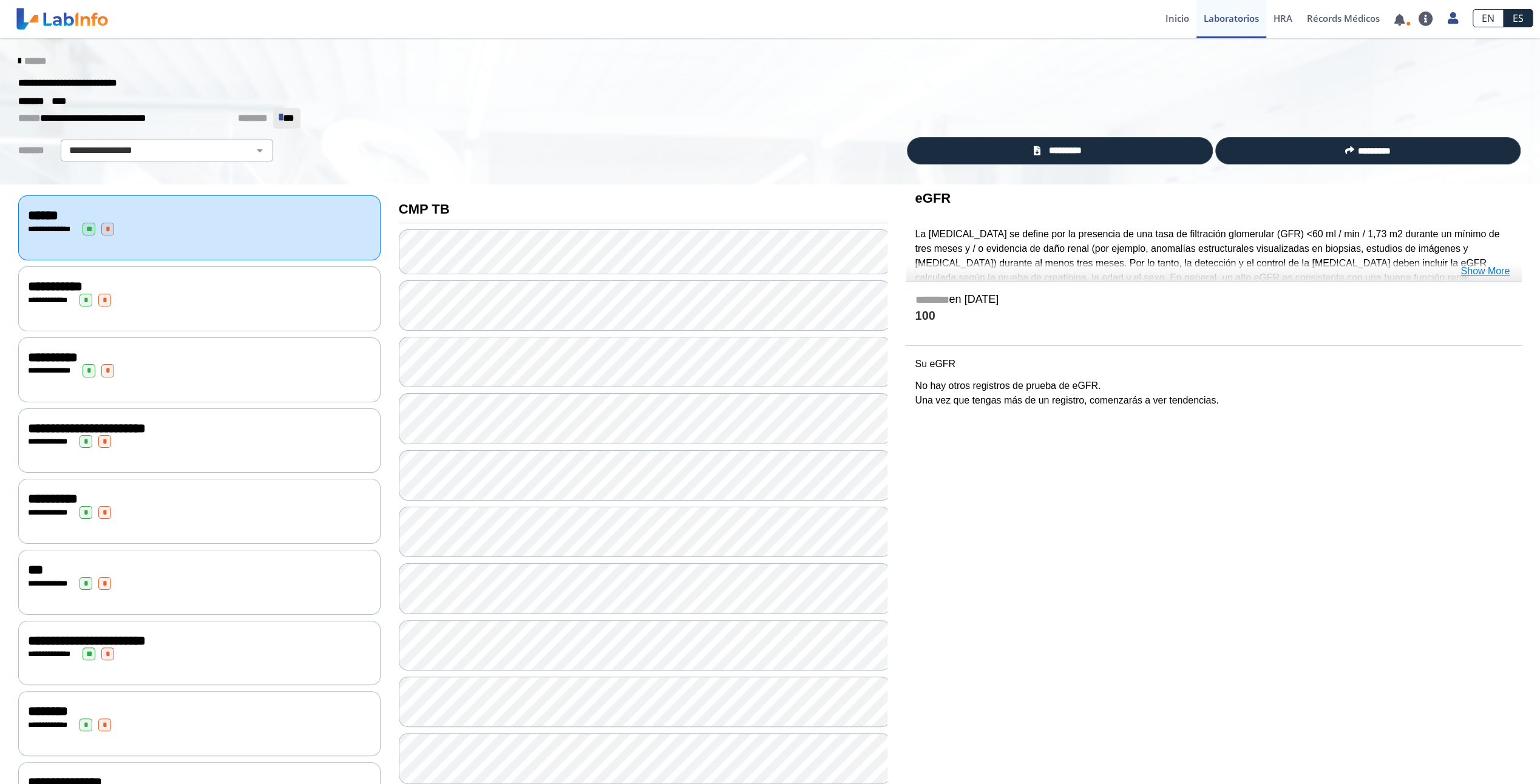
click at [1482, 277] on link "Show More" at bounding box center [1485, 271] width 49 height 15
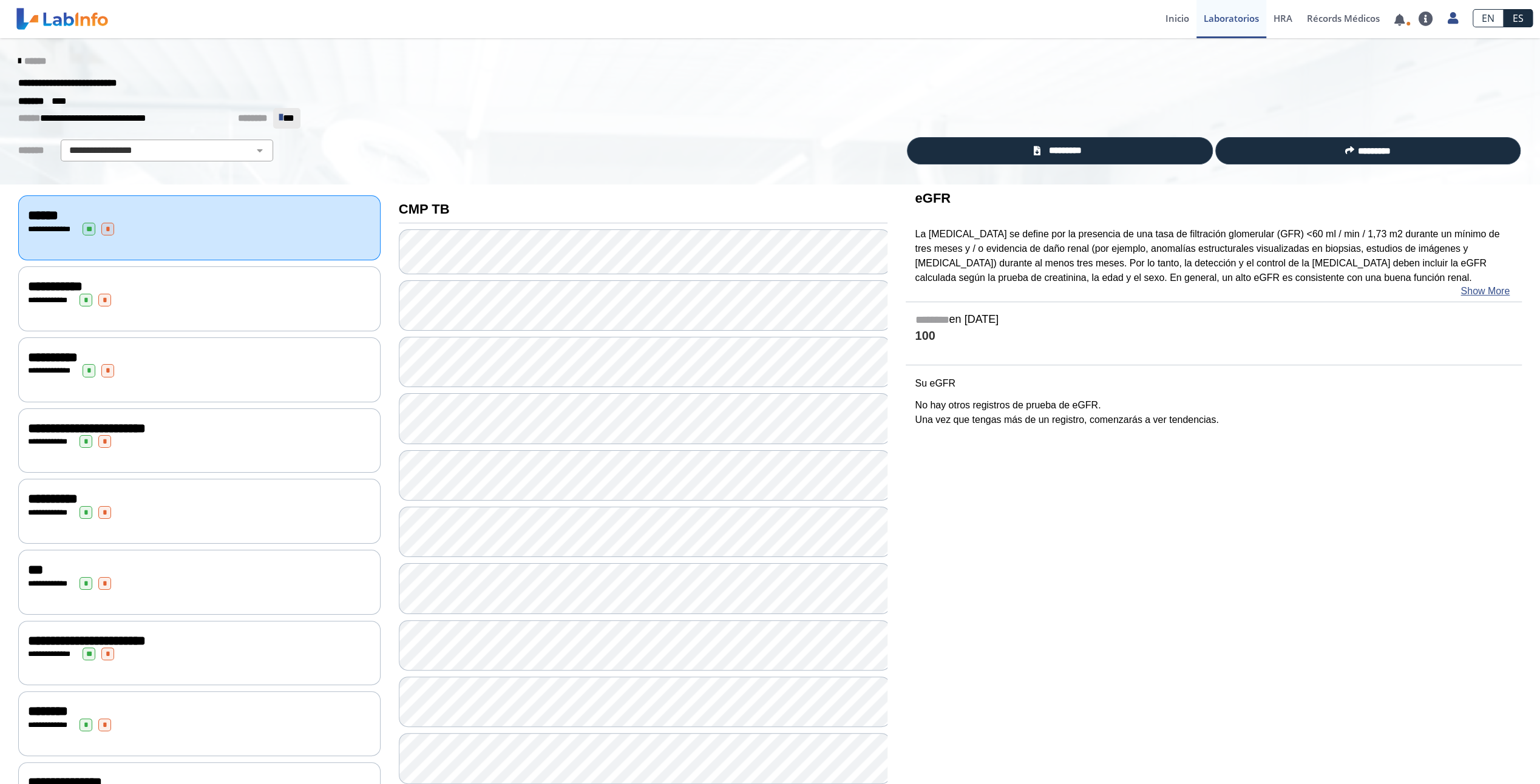
click at [63, 304] on div "**********" at bounding box center [199, 298] width 362 height 65
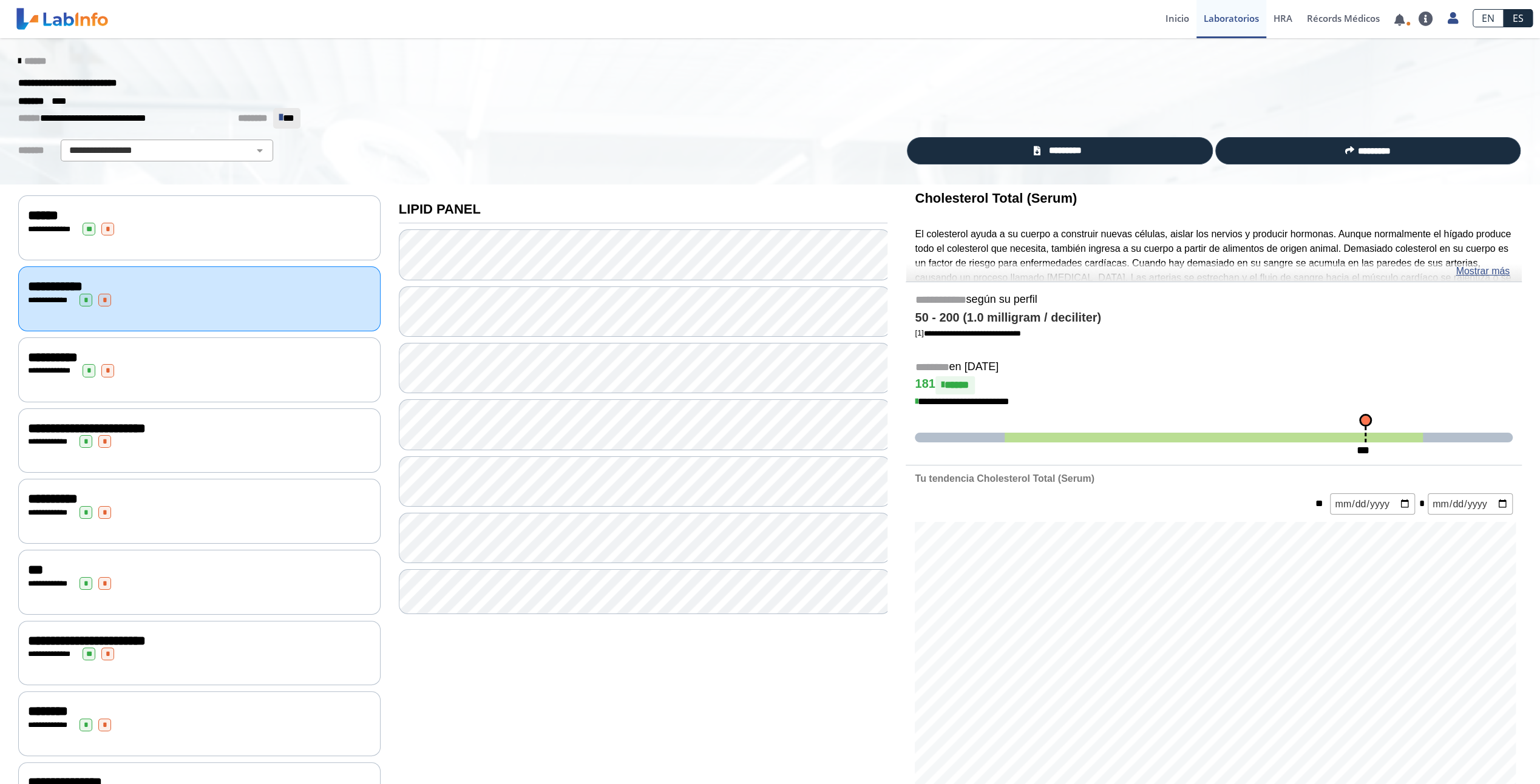
click at [233, 354] on div "**********" at bounding box center [199, 357] width 343 height 15
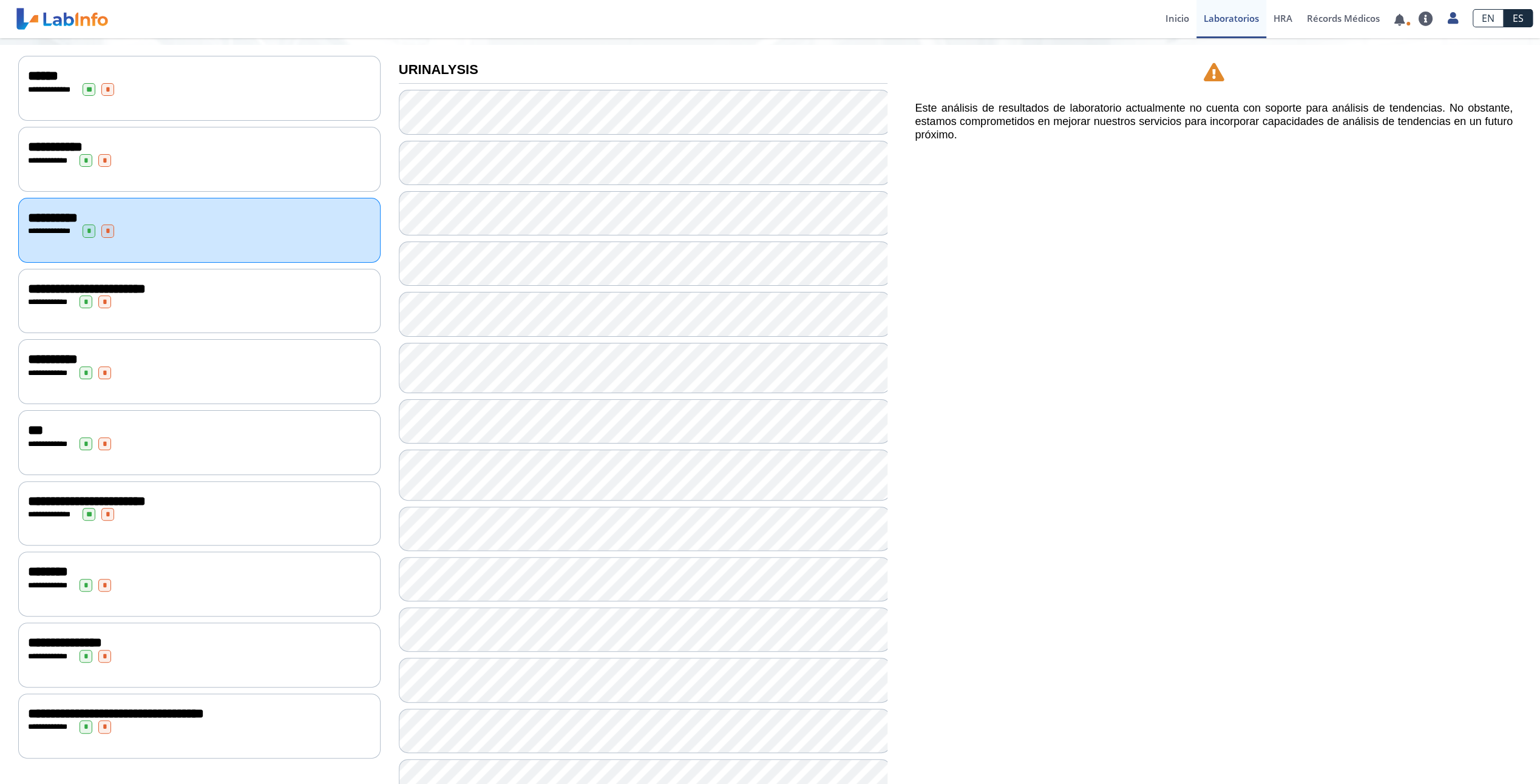
scroll to position [202, 0]
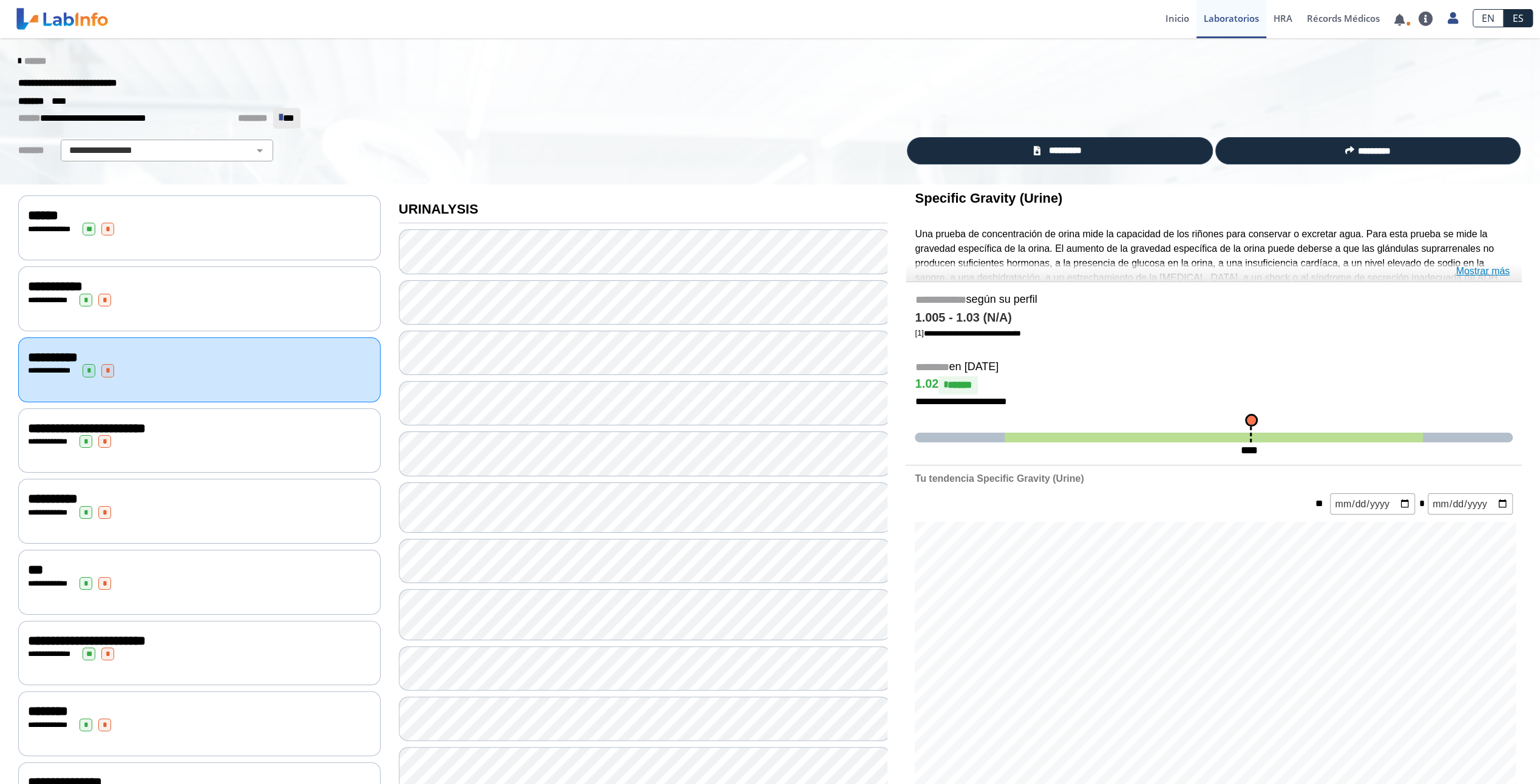
click at [1488, 270] on link "Mostrar más" at bounding box center [1482, 271] width 54 height 15
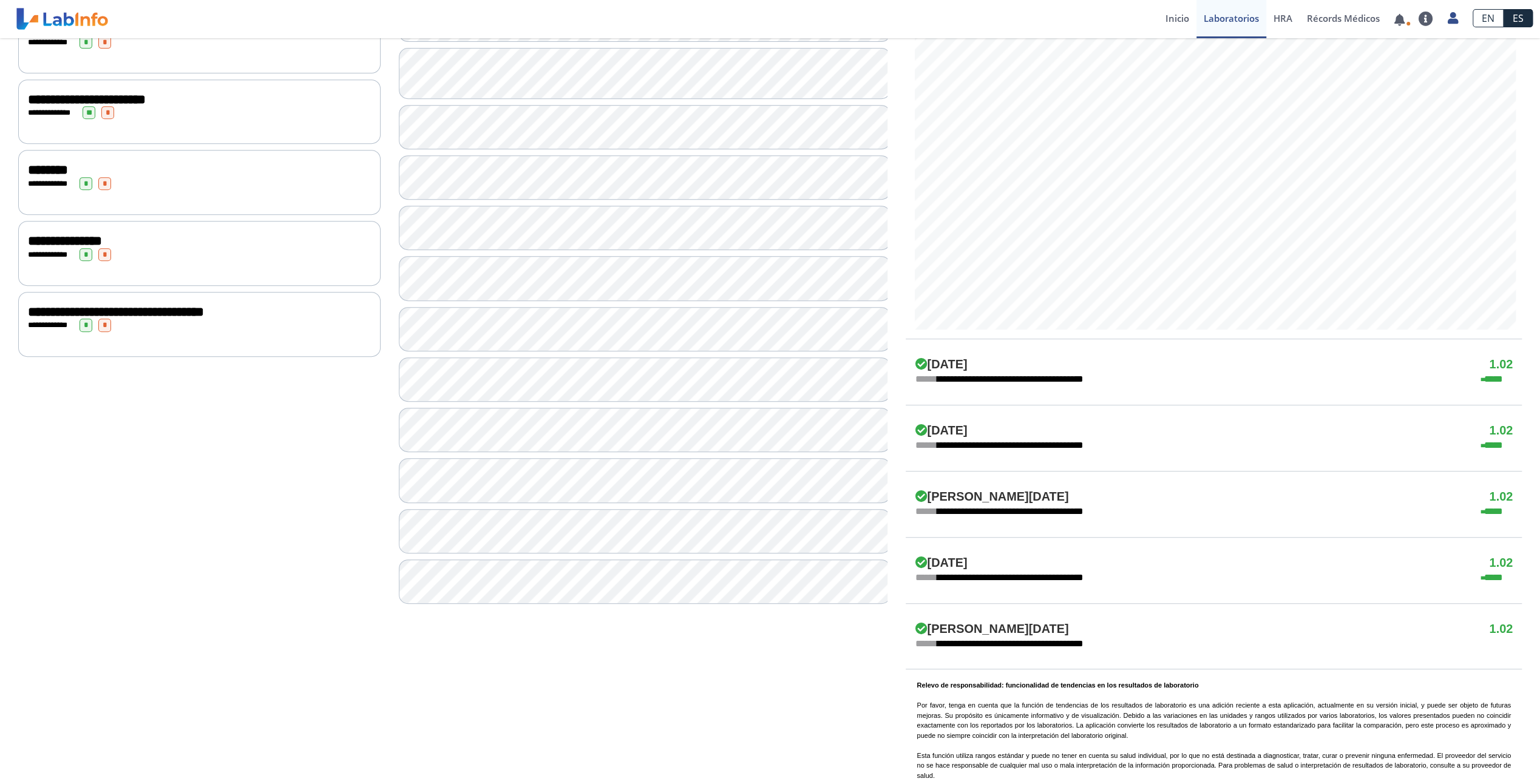
scroll to position [558, 0]
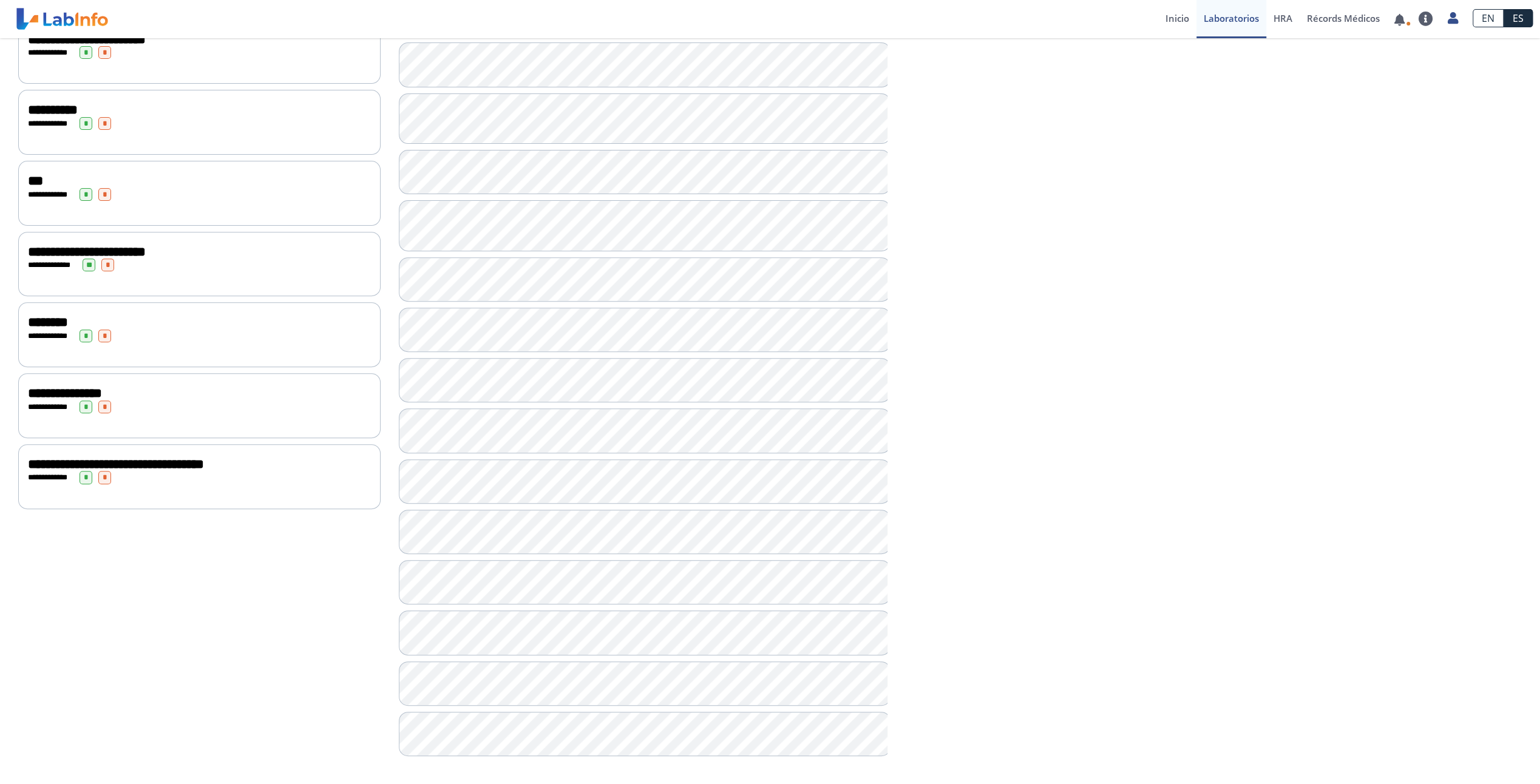
scroll to position [391, 0]
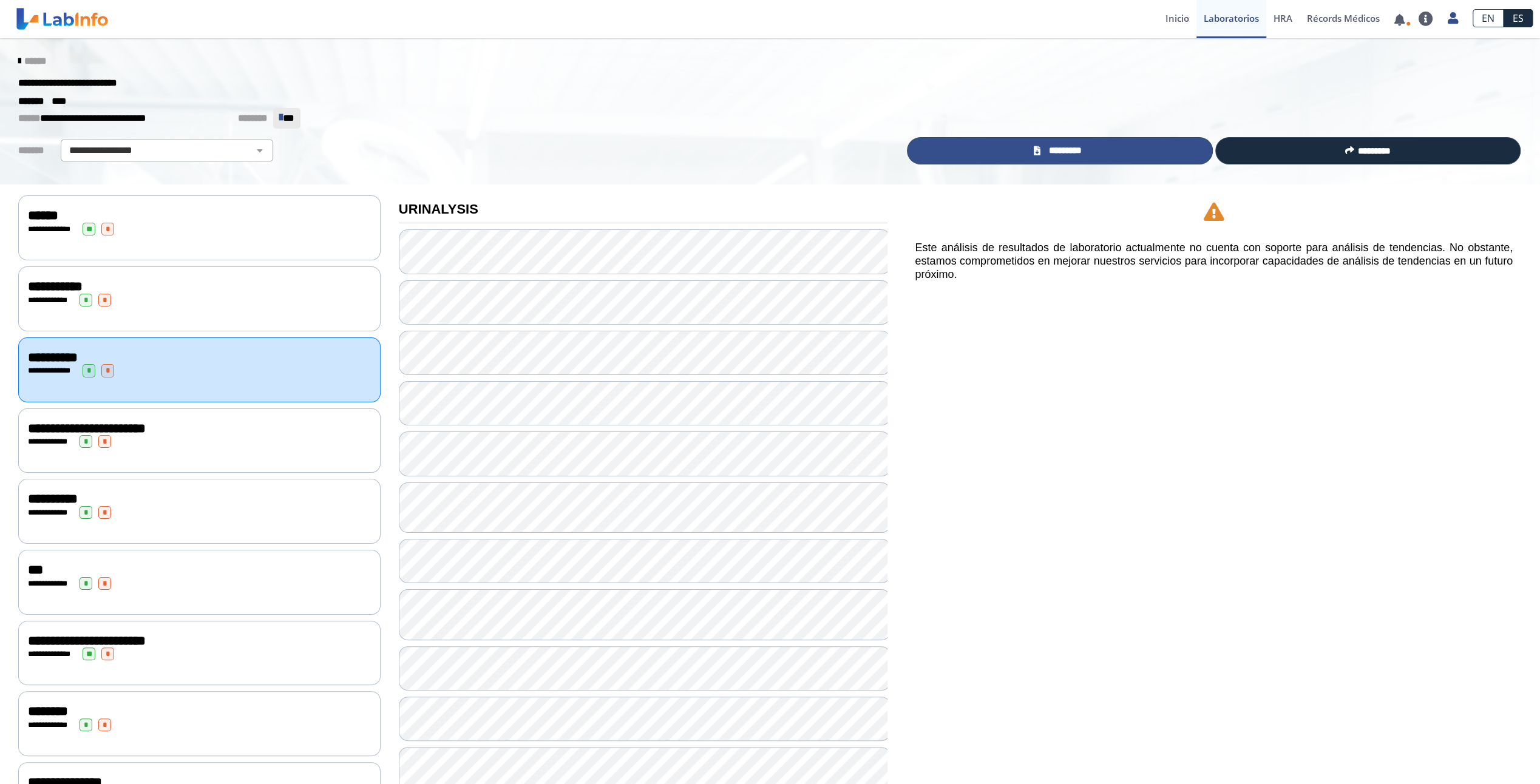
click at [1115, 156] on link "*********" at bounding box center [1059, 151] width 305 height 28
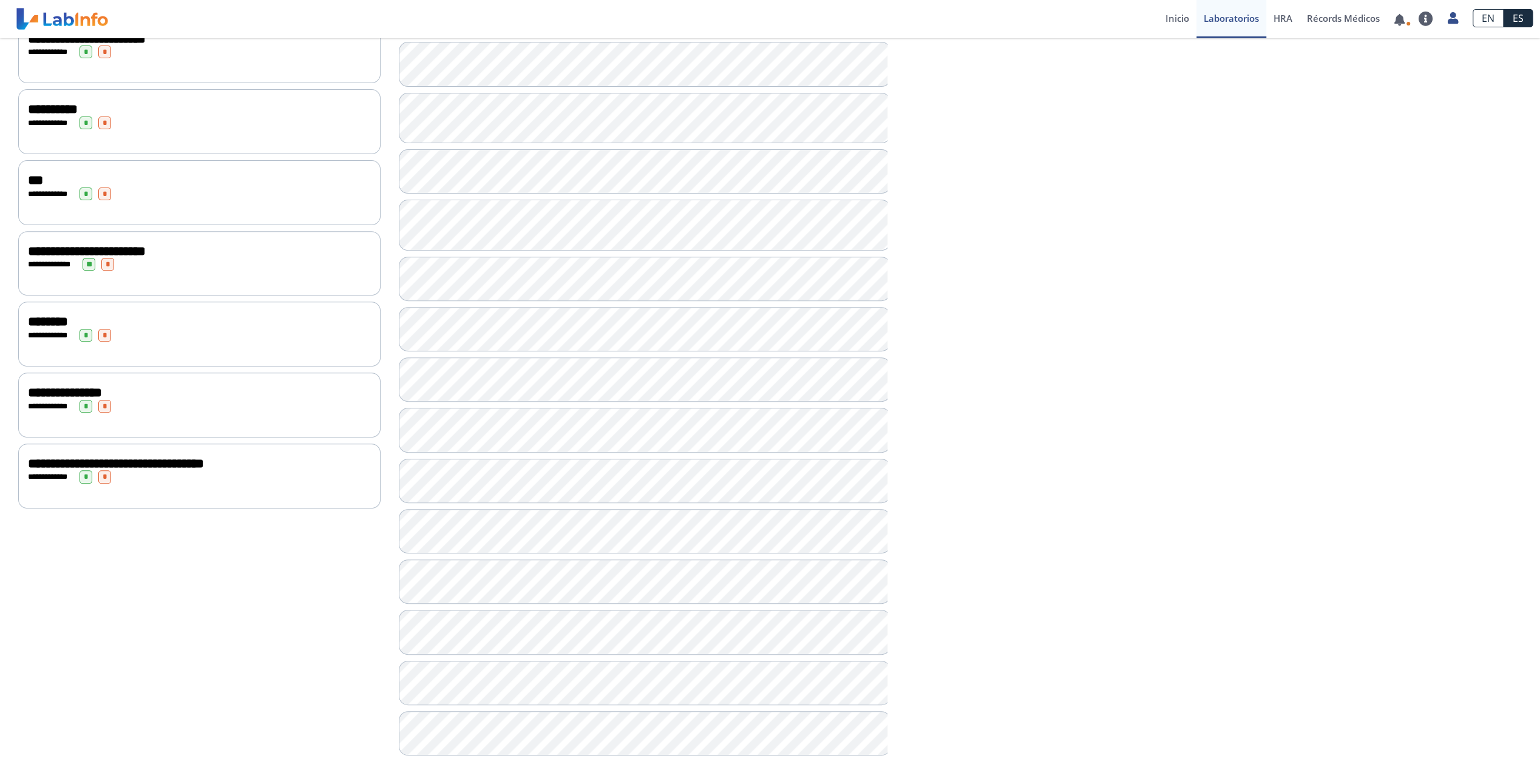
scroll to position [391, 0]
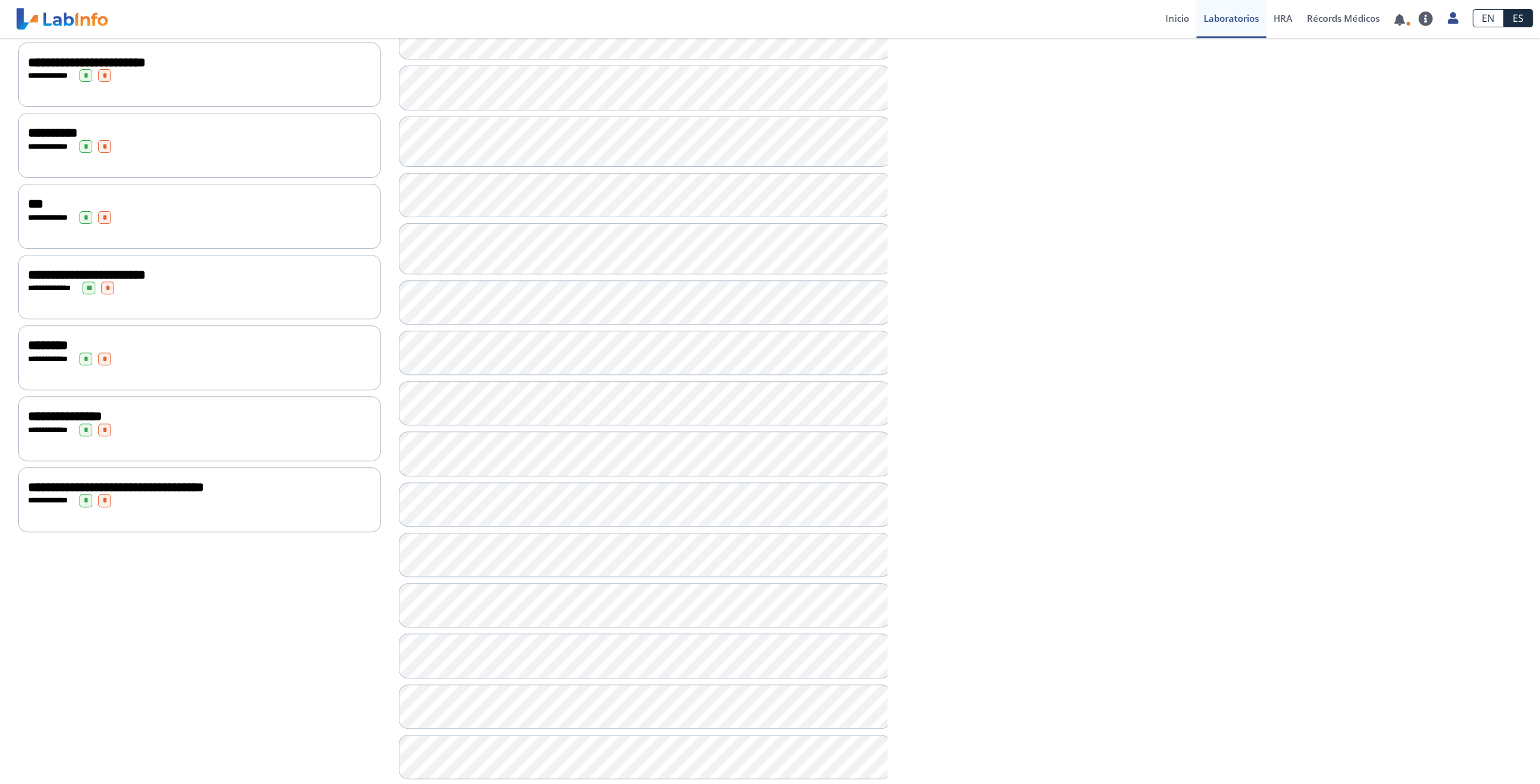
scroll to position [391, 0]
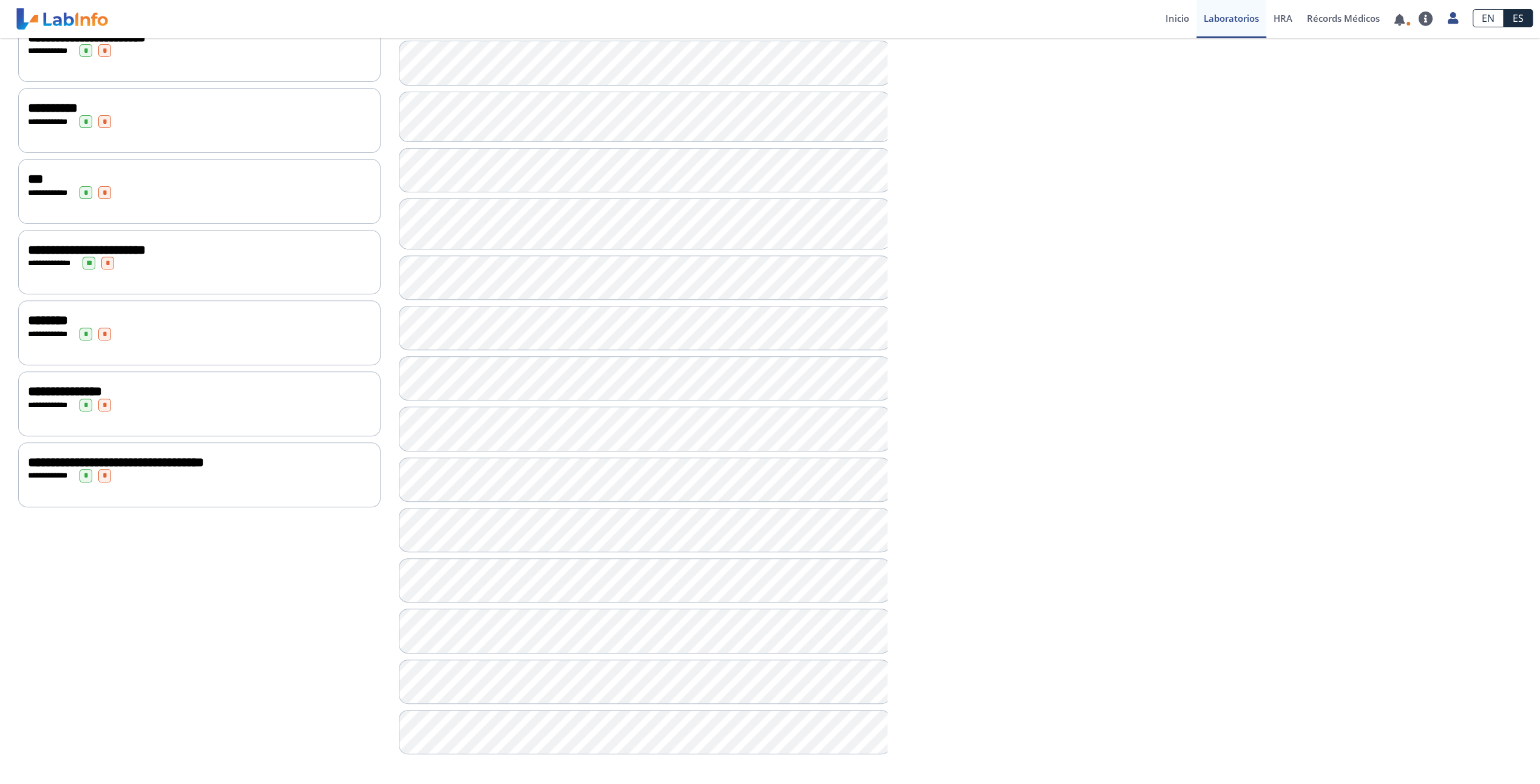
click at [145, 469] on div "**********" at bounding box center [199, 475] width 343 height 13
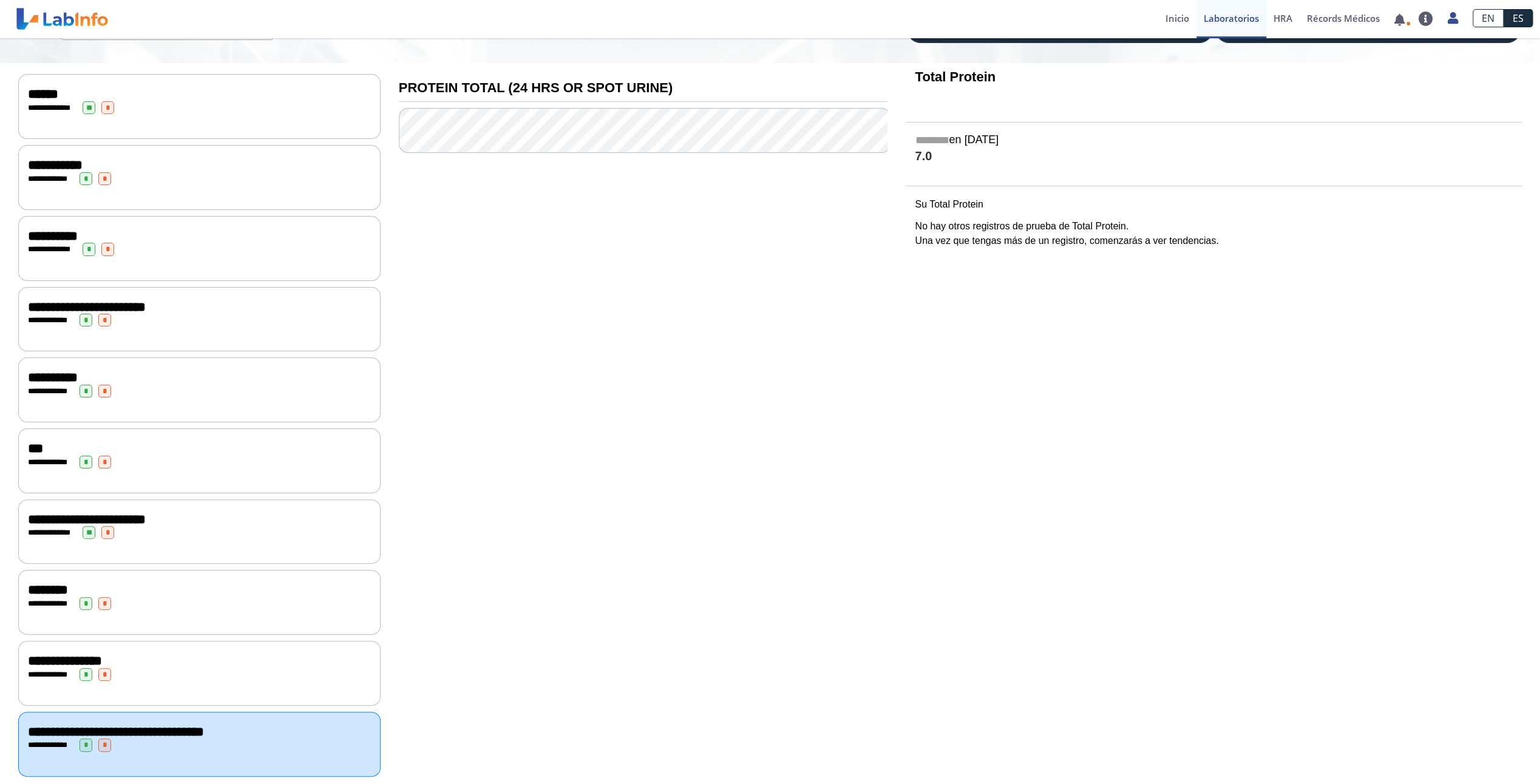
click at [44, 654] on span "**********" at bounding box center [65, 660] width 74 height 13
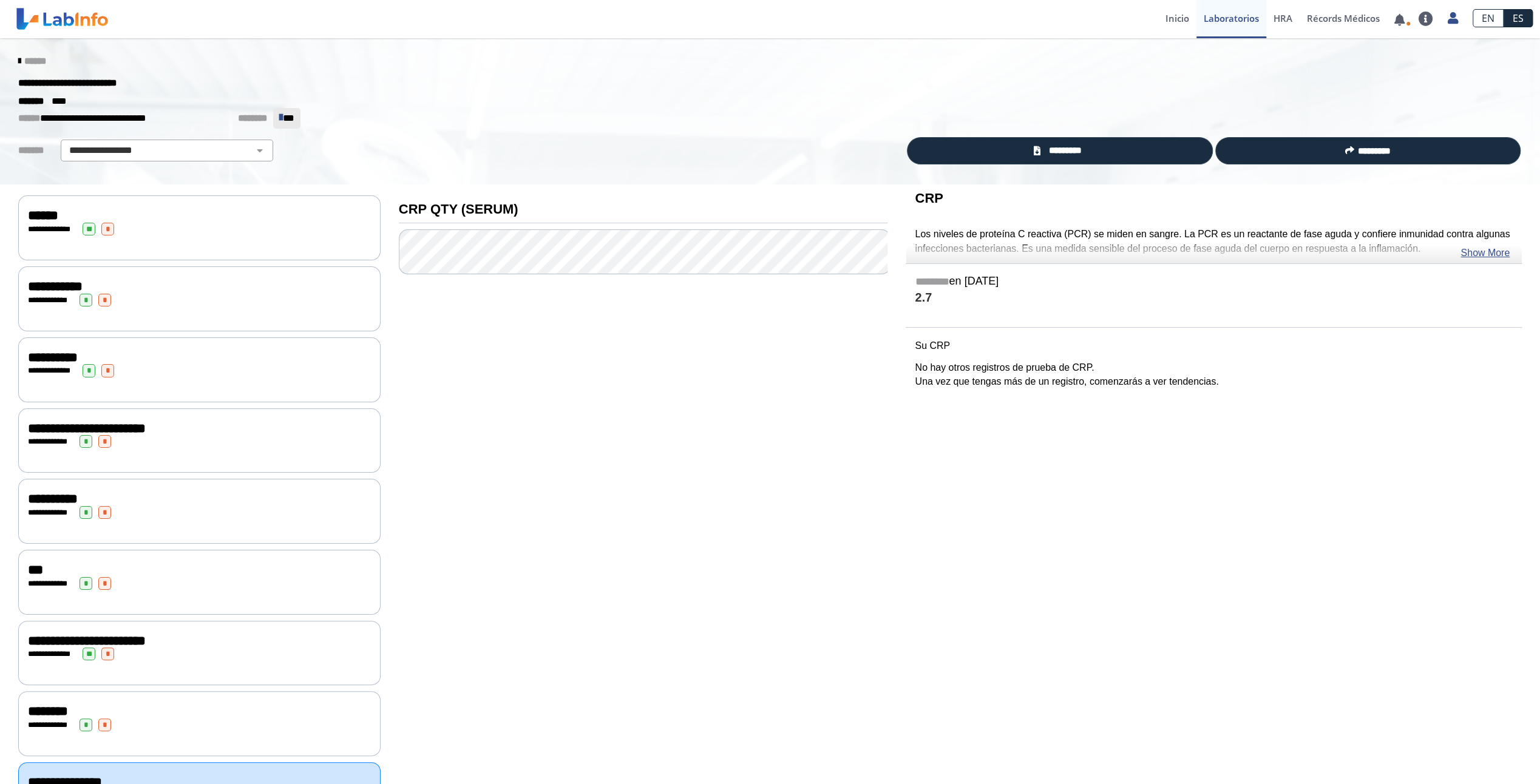
click at [48, 721] on span "**********" at bounding box center [50, 724] width 34 height 8
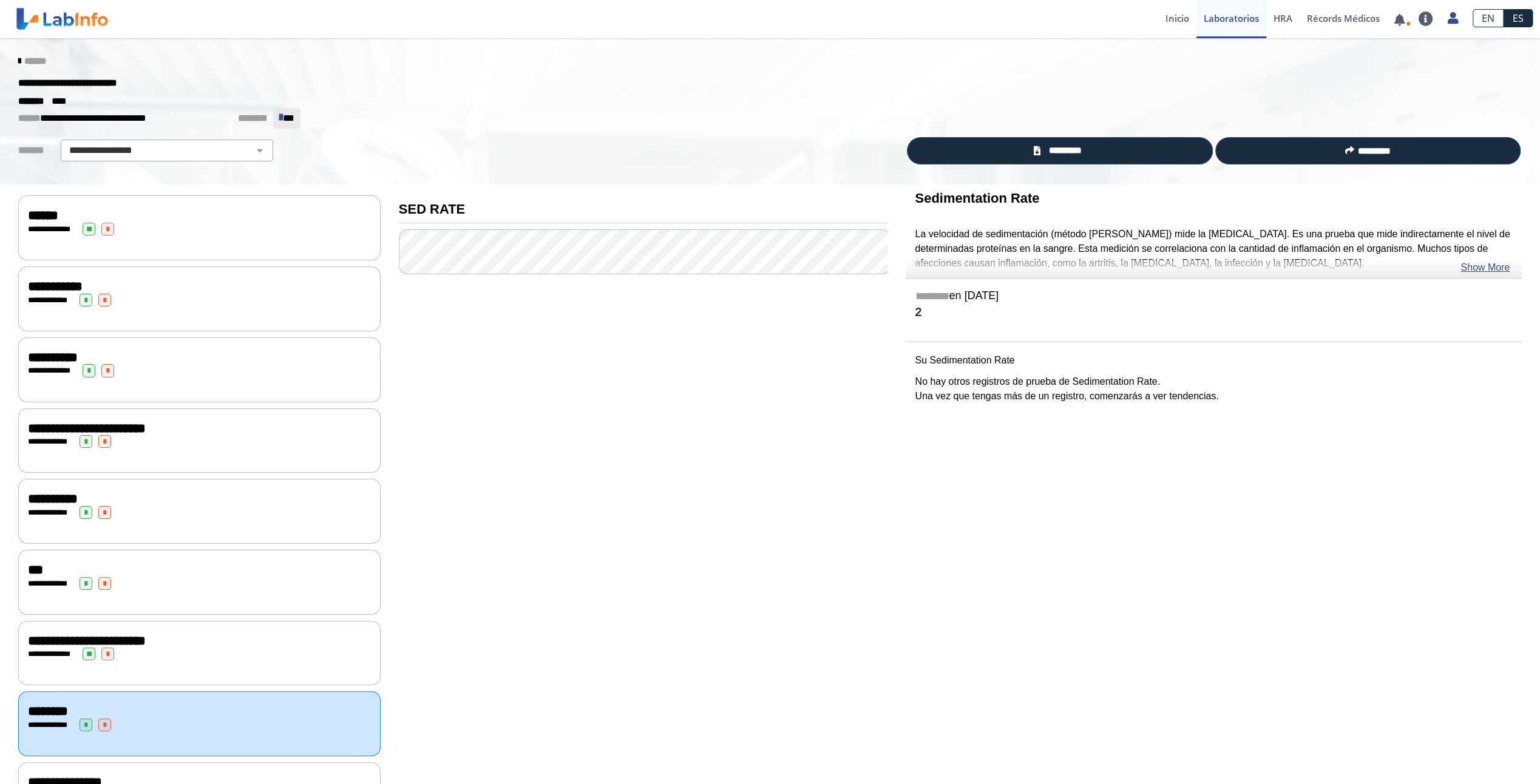
click at [983, 203] on b "Sedimentation Rate" at bounding box center [977, 198] width 125 height 16
click at [922, 241] on p "La velocidad de sedimentación (método [PERSON_NAME]) mide la [MEDICAL_DATA]. Es…" at bounding box center [1213, 249] width 597 height 44
click at [1482, 264] on link "Show More" at bounding box center [1485, 267] width 49 height 15
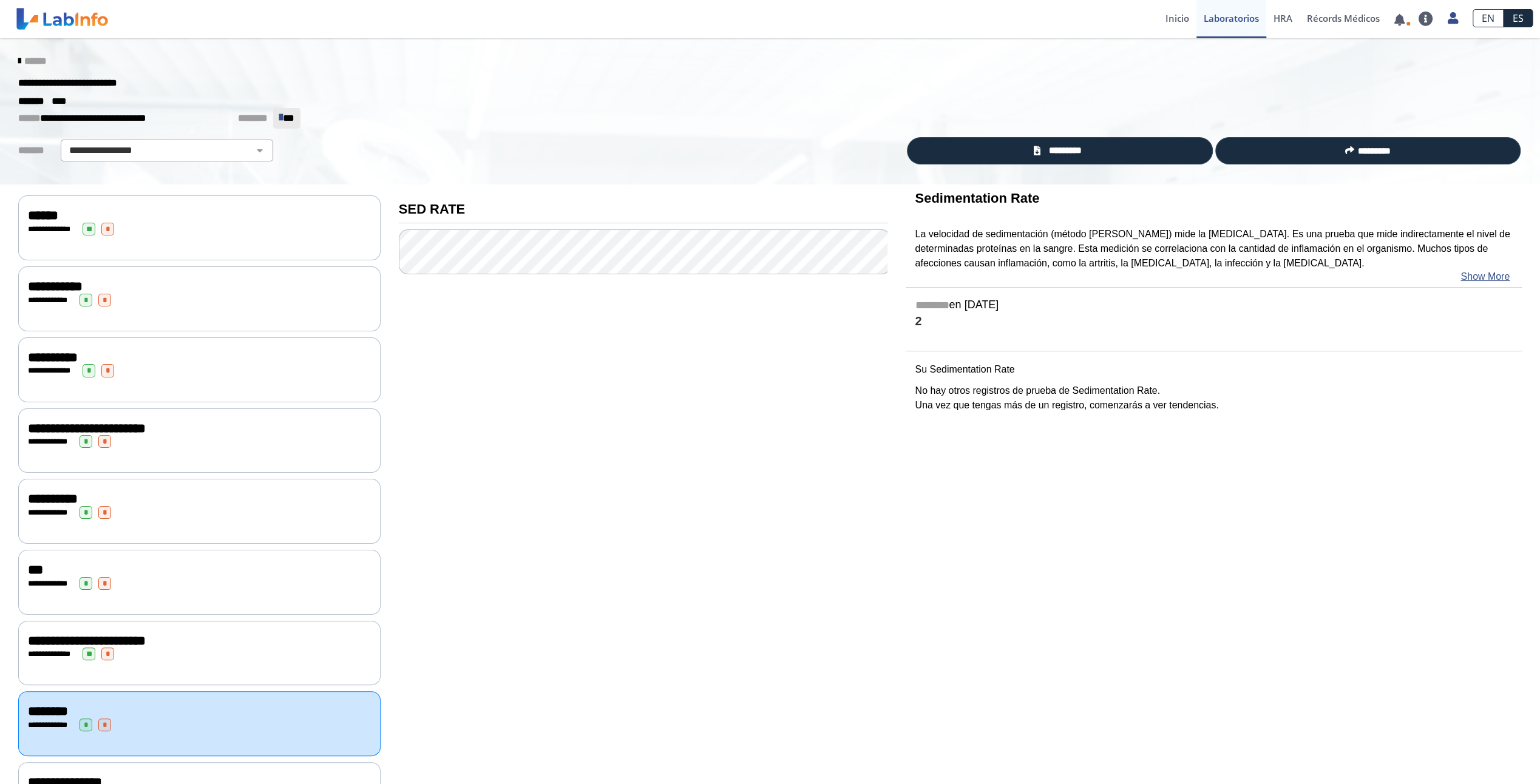
scroll to position [121, 0]
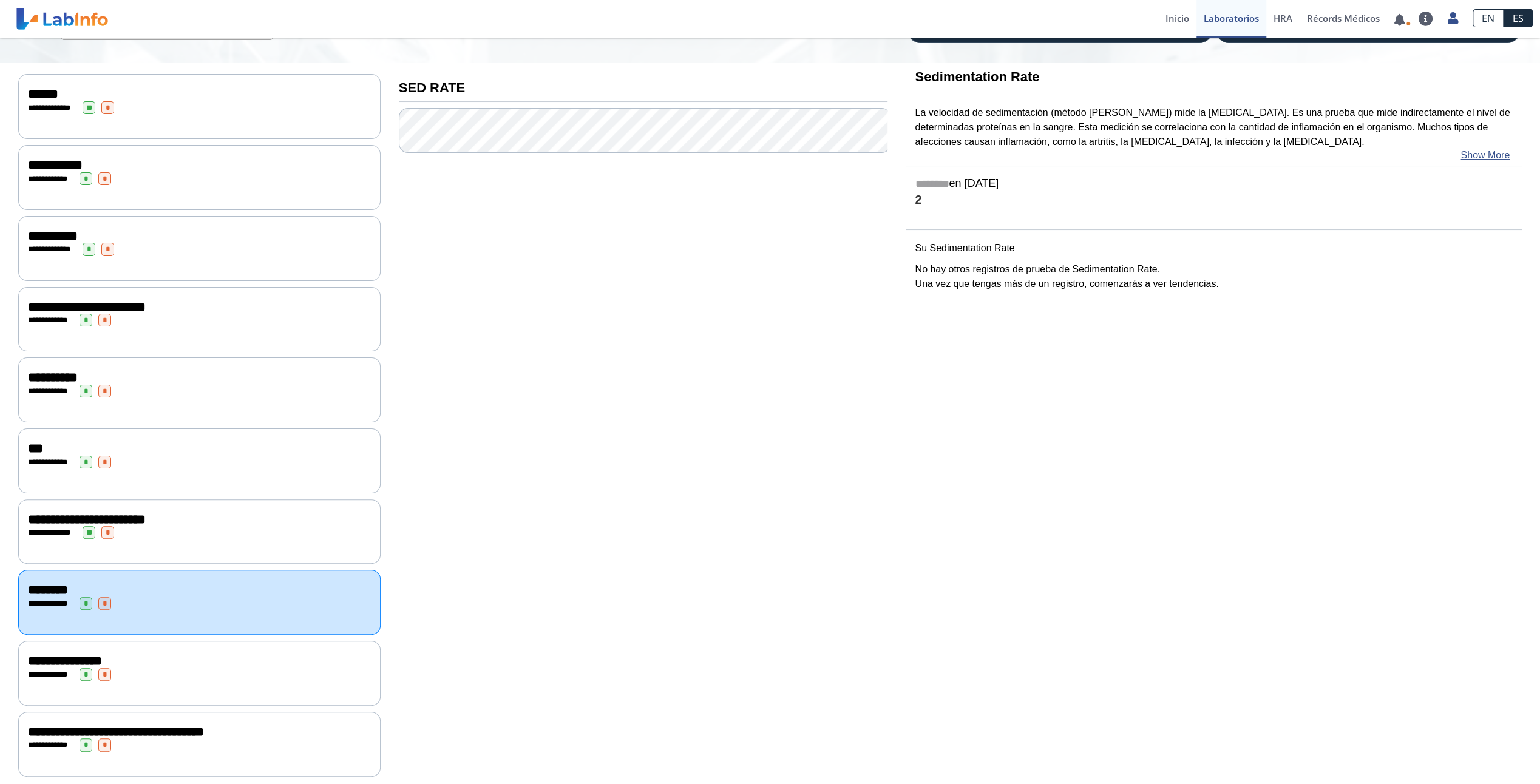
click at [37, 528] on span "**********" at bounding box center [54, 532] width 34 height 8
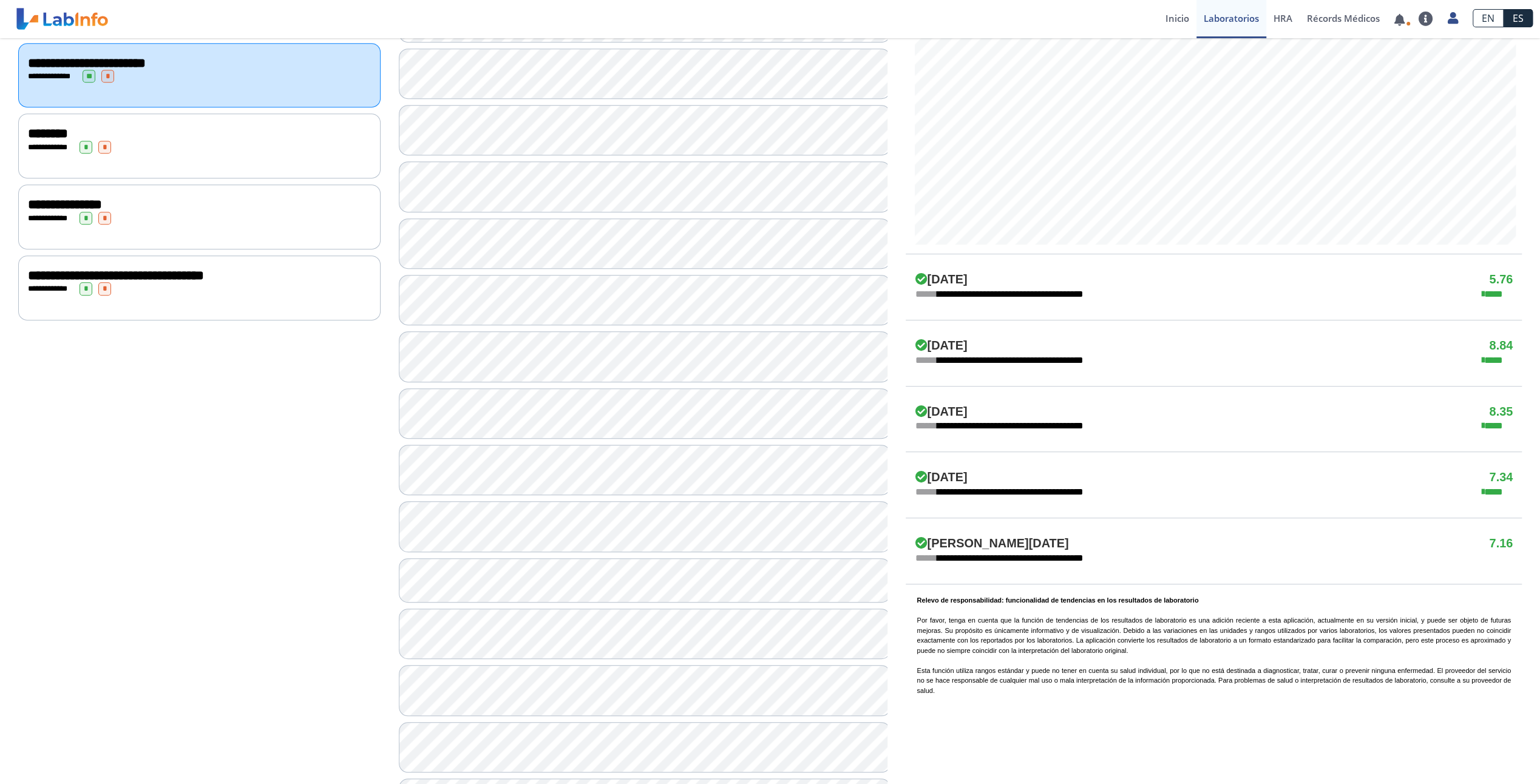
scroll to position [728, 0]
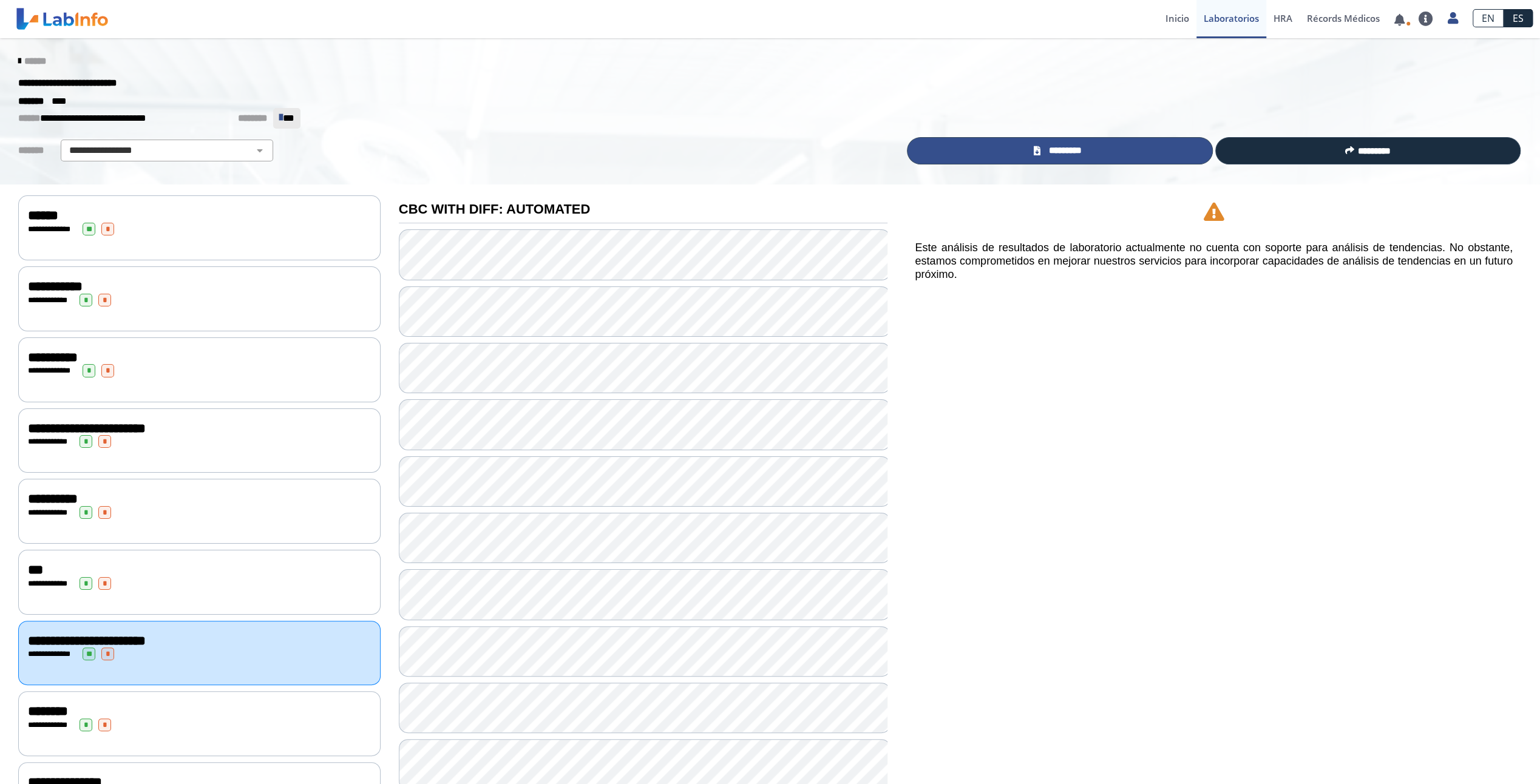
click at [1090, 154] on link "*********" at bounding box center [1059, 151] width 305 height 28
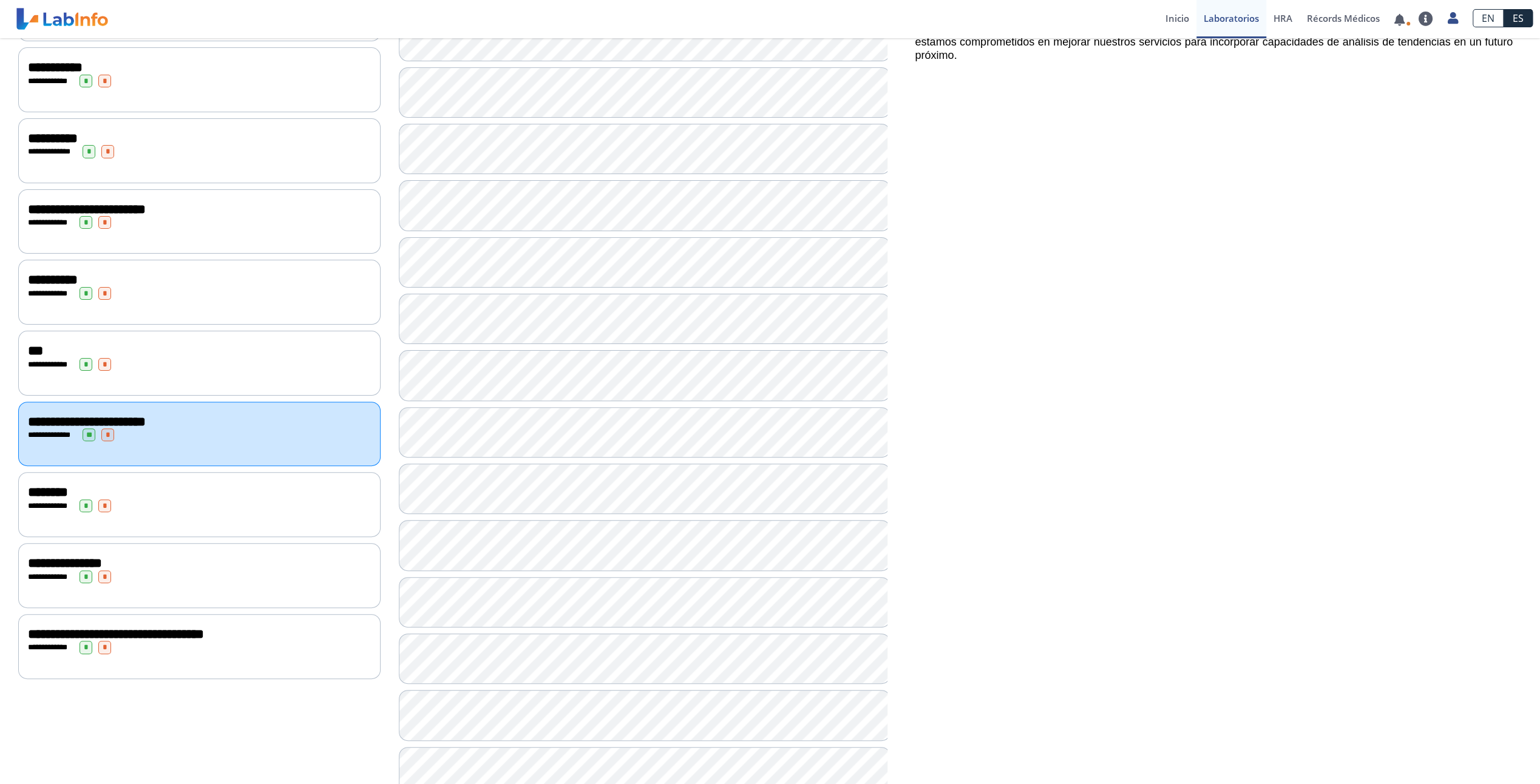
scroll to position [202, 0]
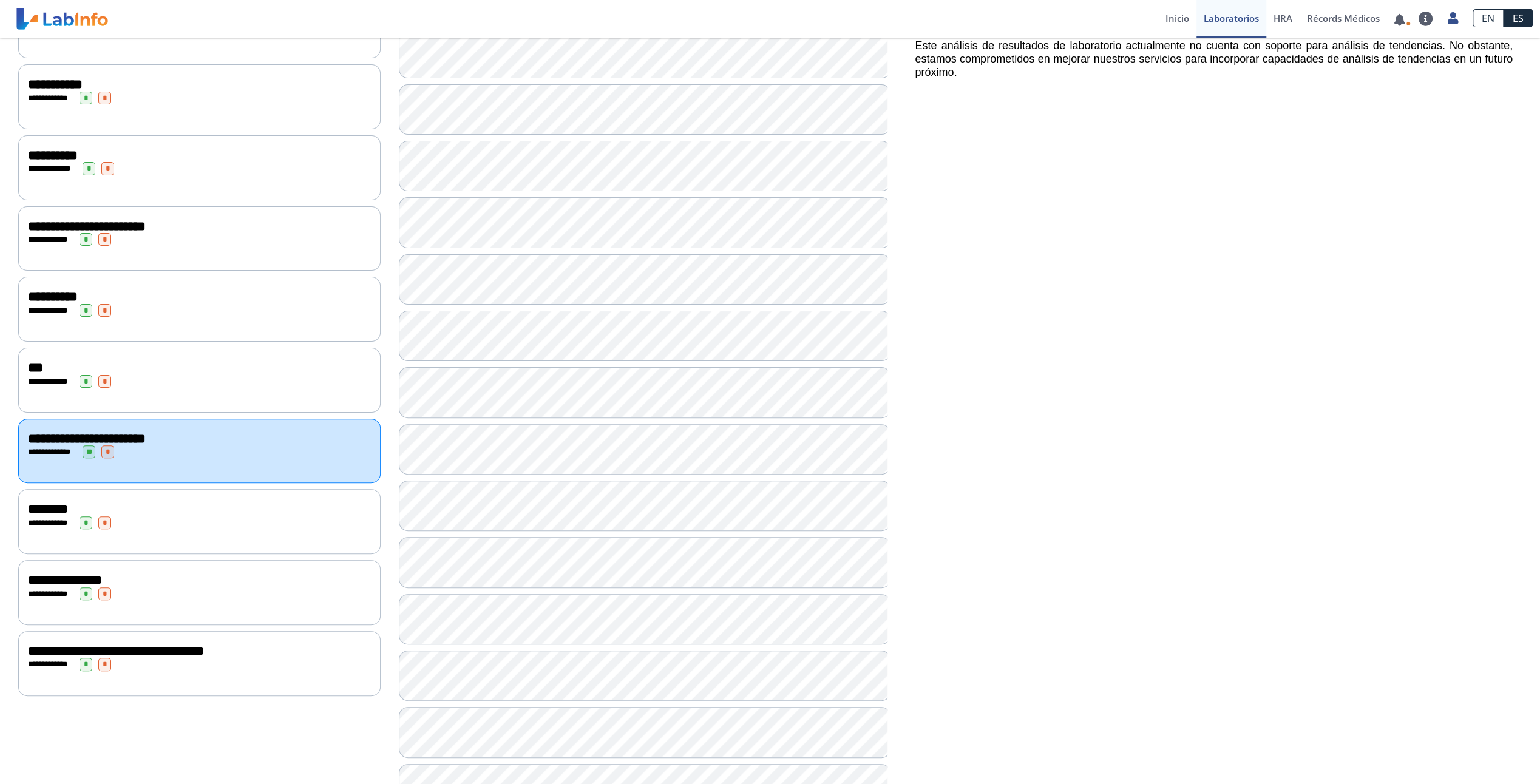
click at [48, 378] on div "**********" at bounding box center [199, 379] width 362 height 65
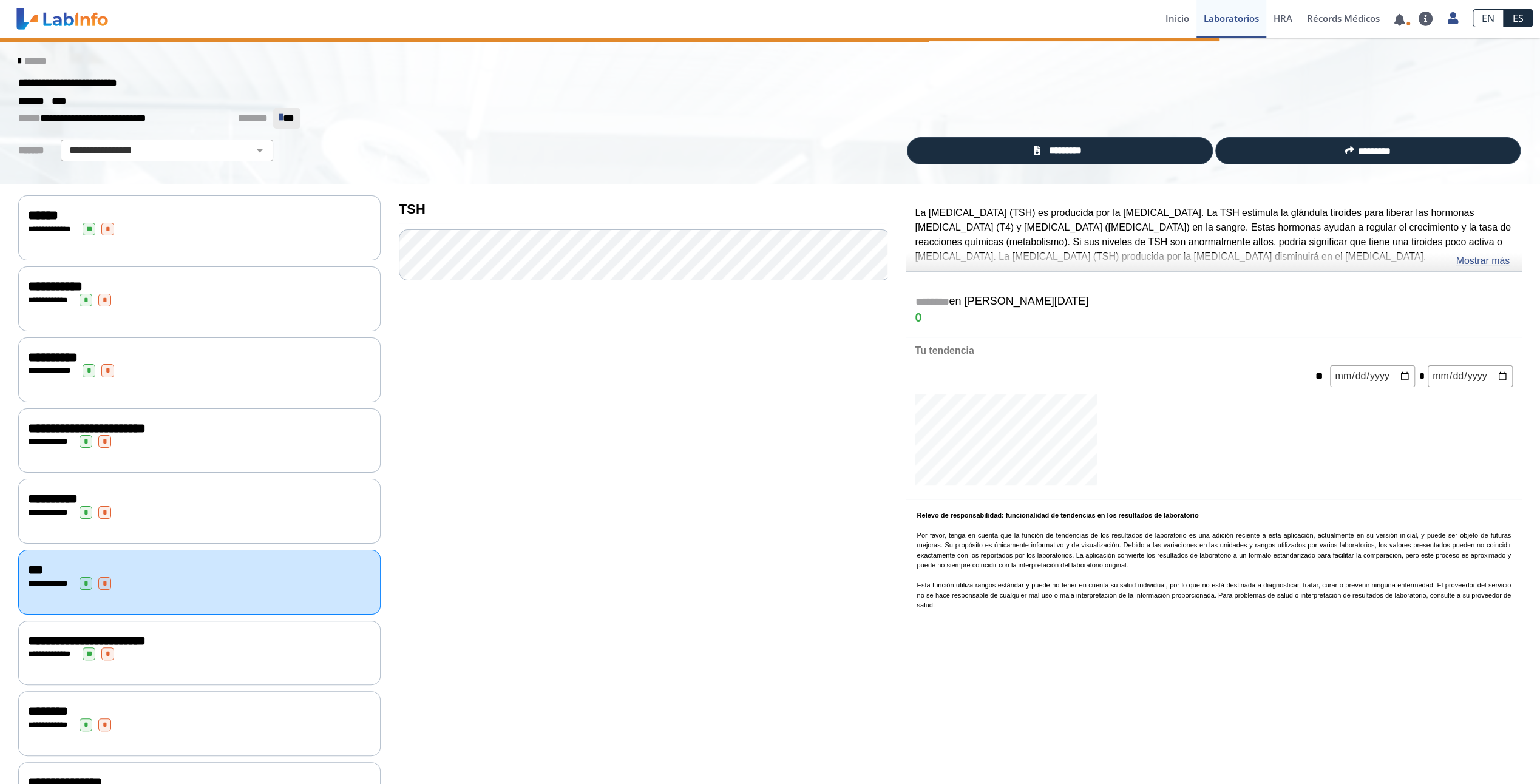
click at [153, 383] on div "**********" at bounding box center [199, 369] width 362 height 65
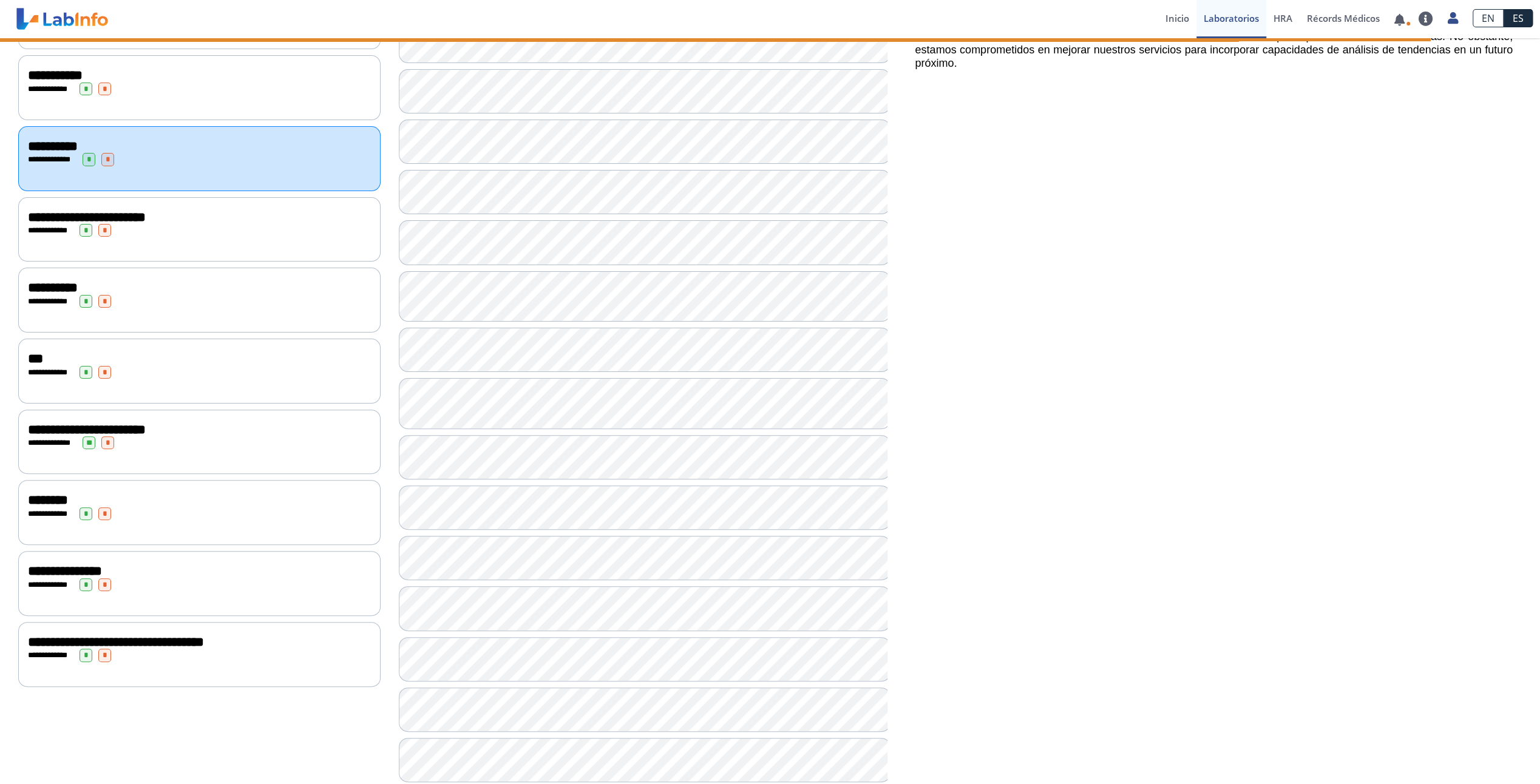
scroll to position [188, 0]
